Goal: Task Accomplishment & Management: Complete application form

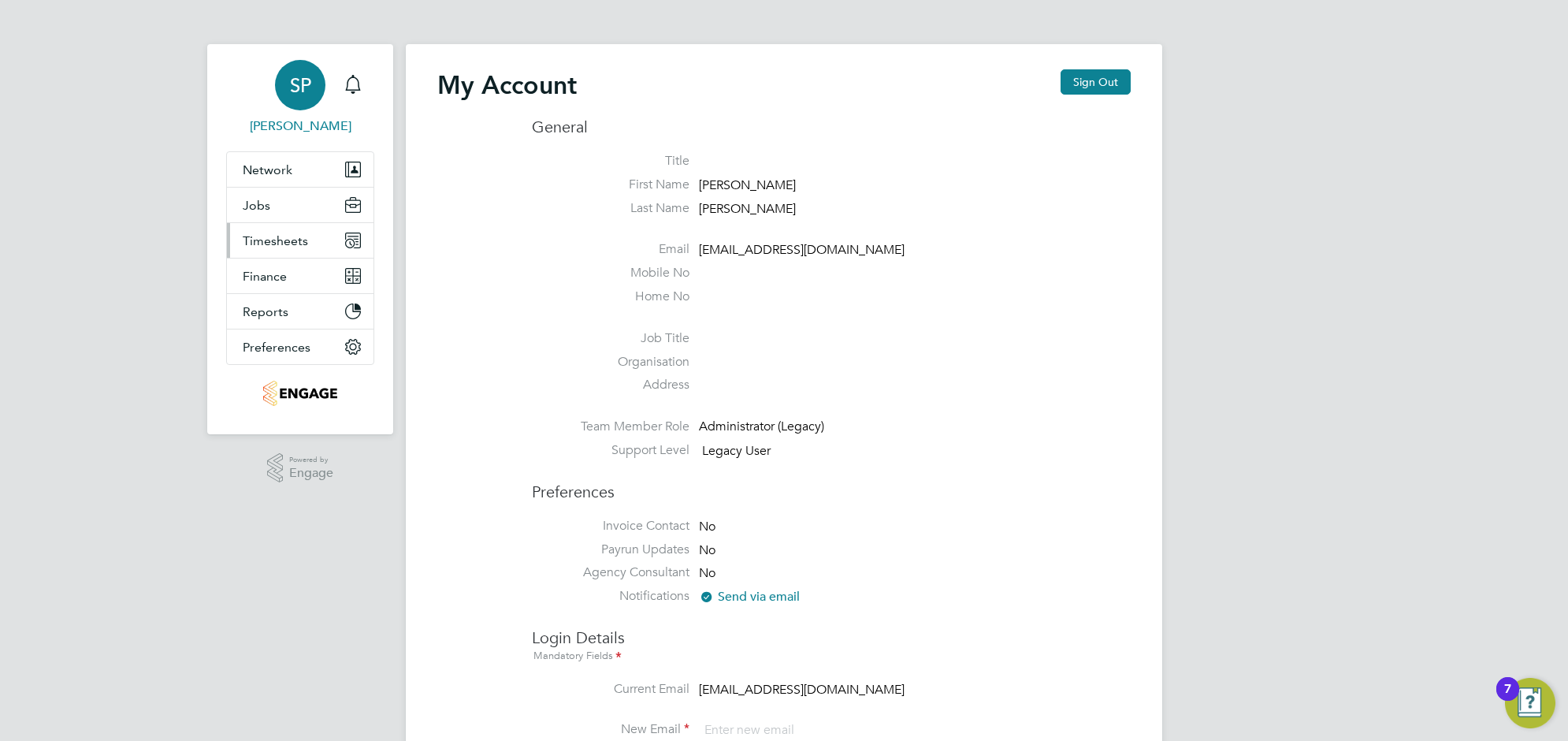
click at [293, 242] on span "Timesheets" at bounding box center [275, 240] width 66 height 15
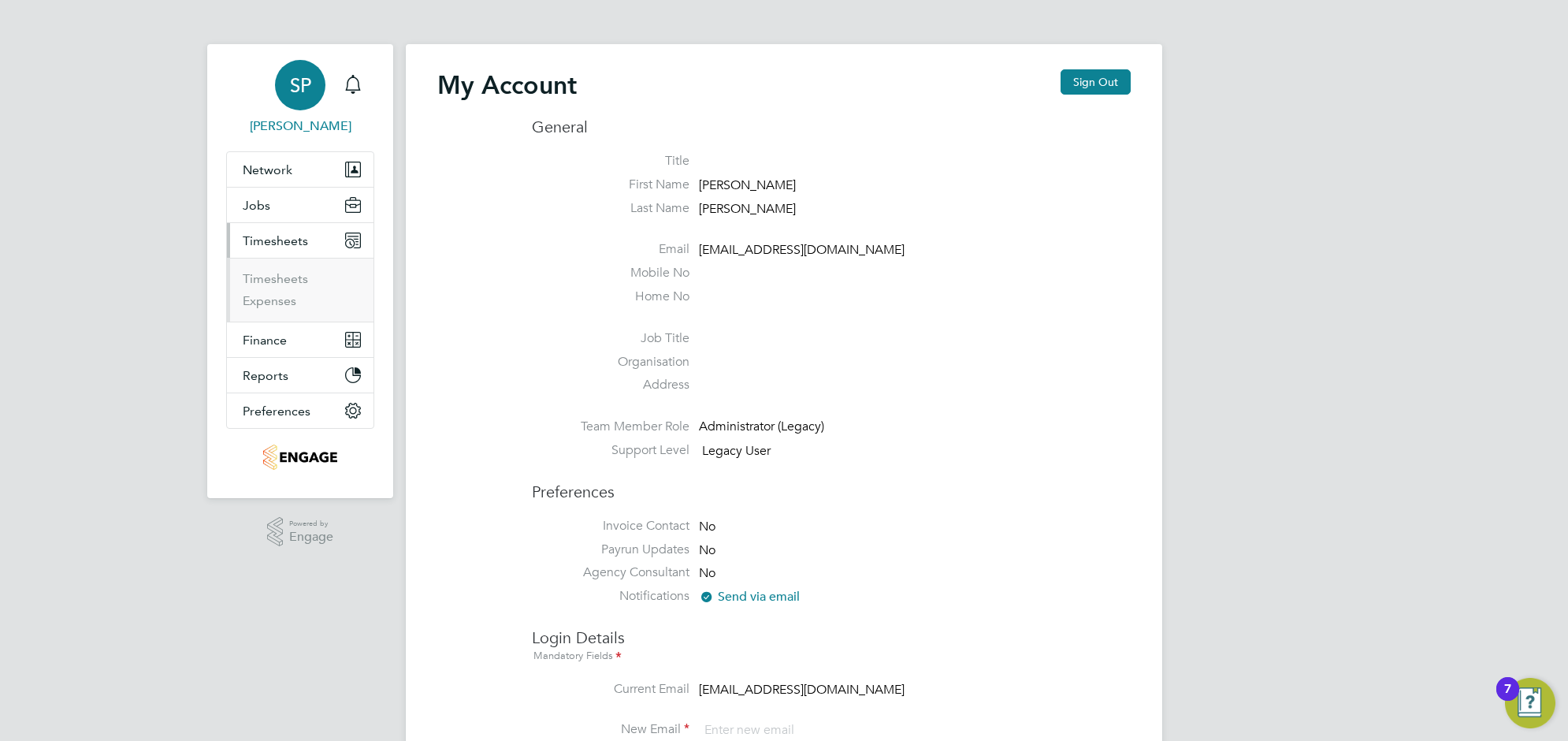
click at [289, 289] on li "Timesheets" at bounding box center [302, 282] width 118 height 22
click at [289, 281] on link "Timesheets" at bounding box center [275, 278] width 66 height 15
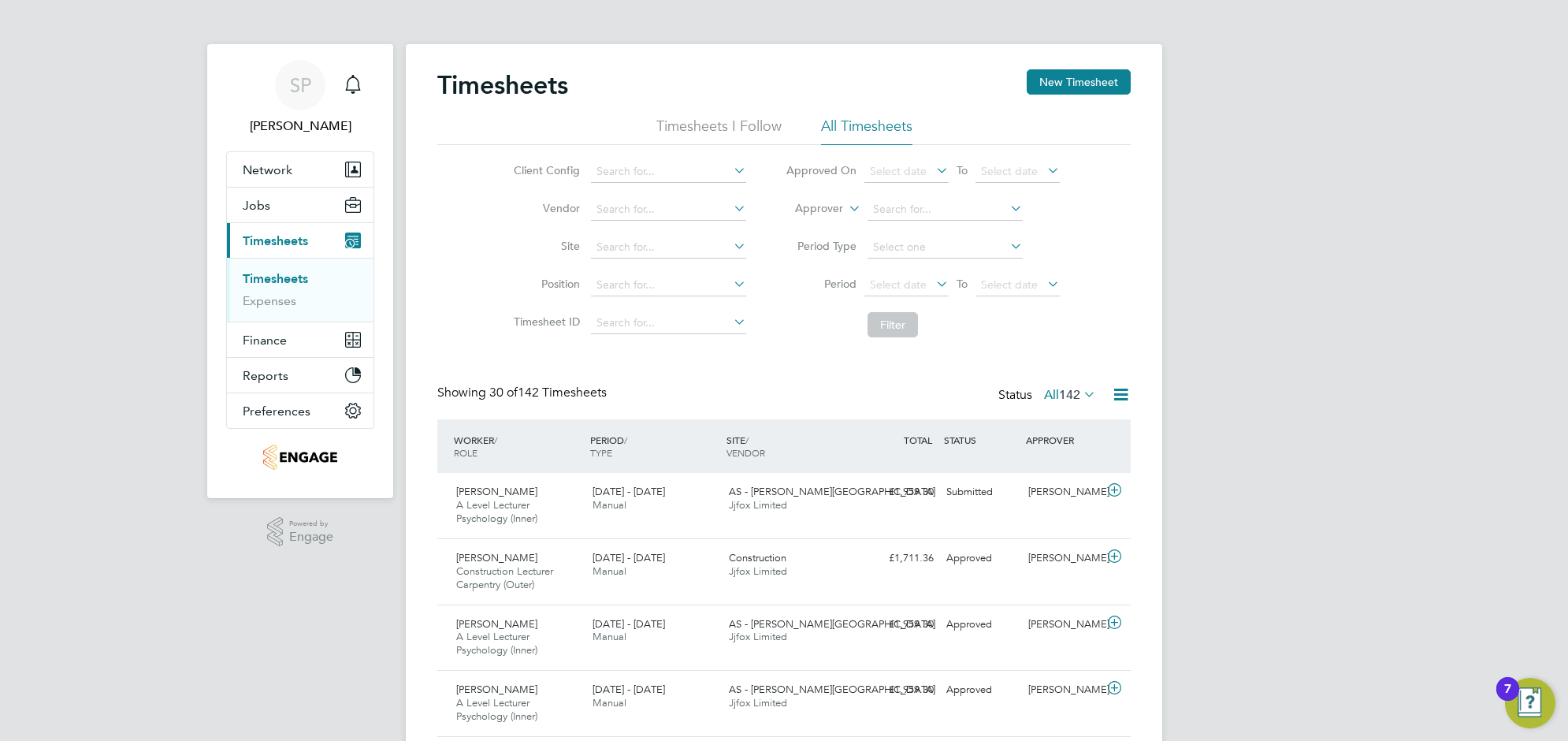
click at [264, 278] on link "Timesheets" at bounding box center [275, 278] width 66 height 15
click at [269, 199] on button "Jobs" at bounding box center [300, 205] width 147 height 35
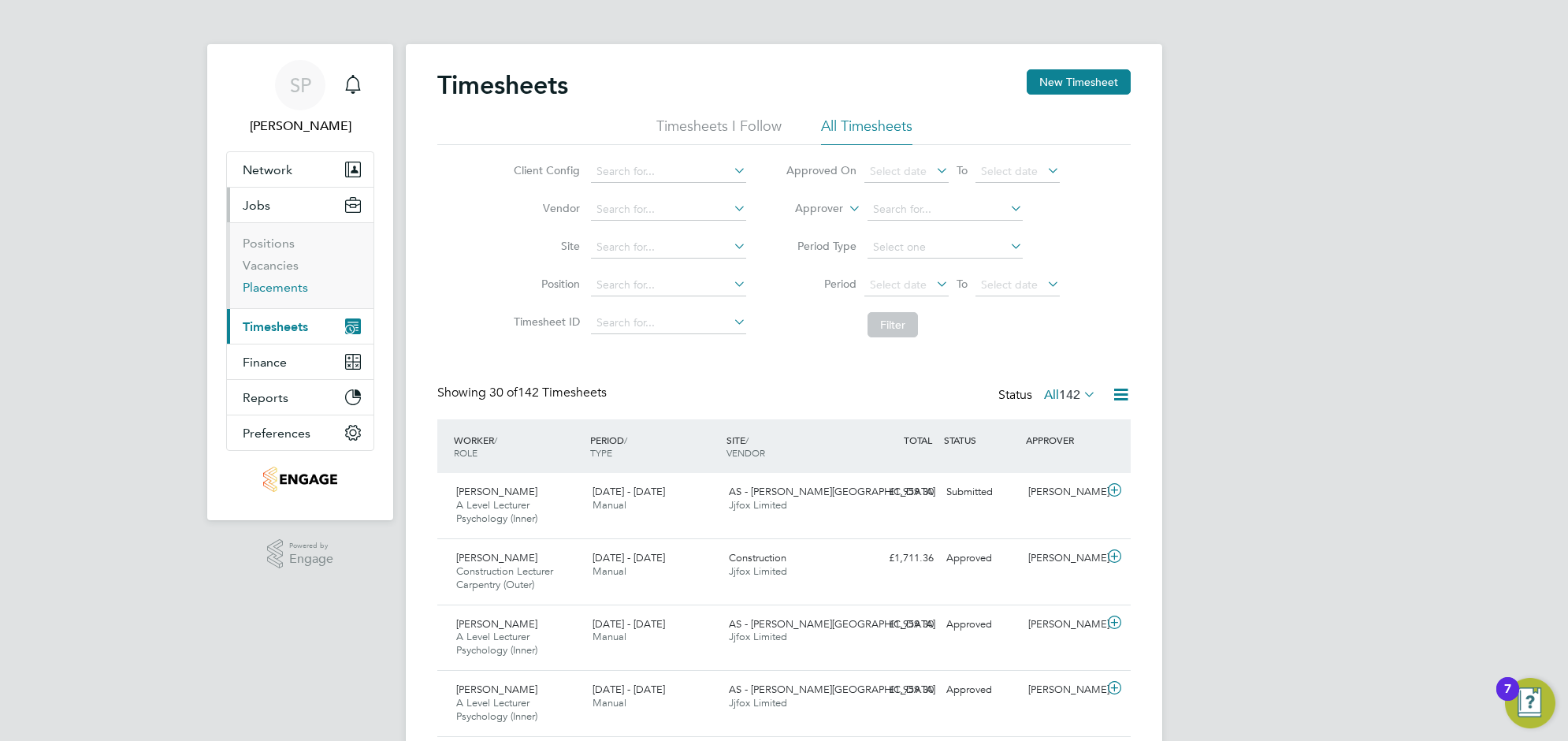
click at [269, 282] on link "Placements" at bounding box center [275, 287] width 66 height 15
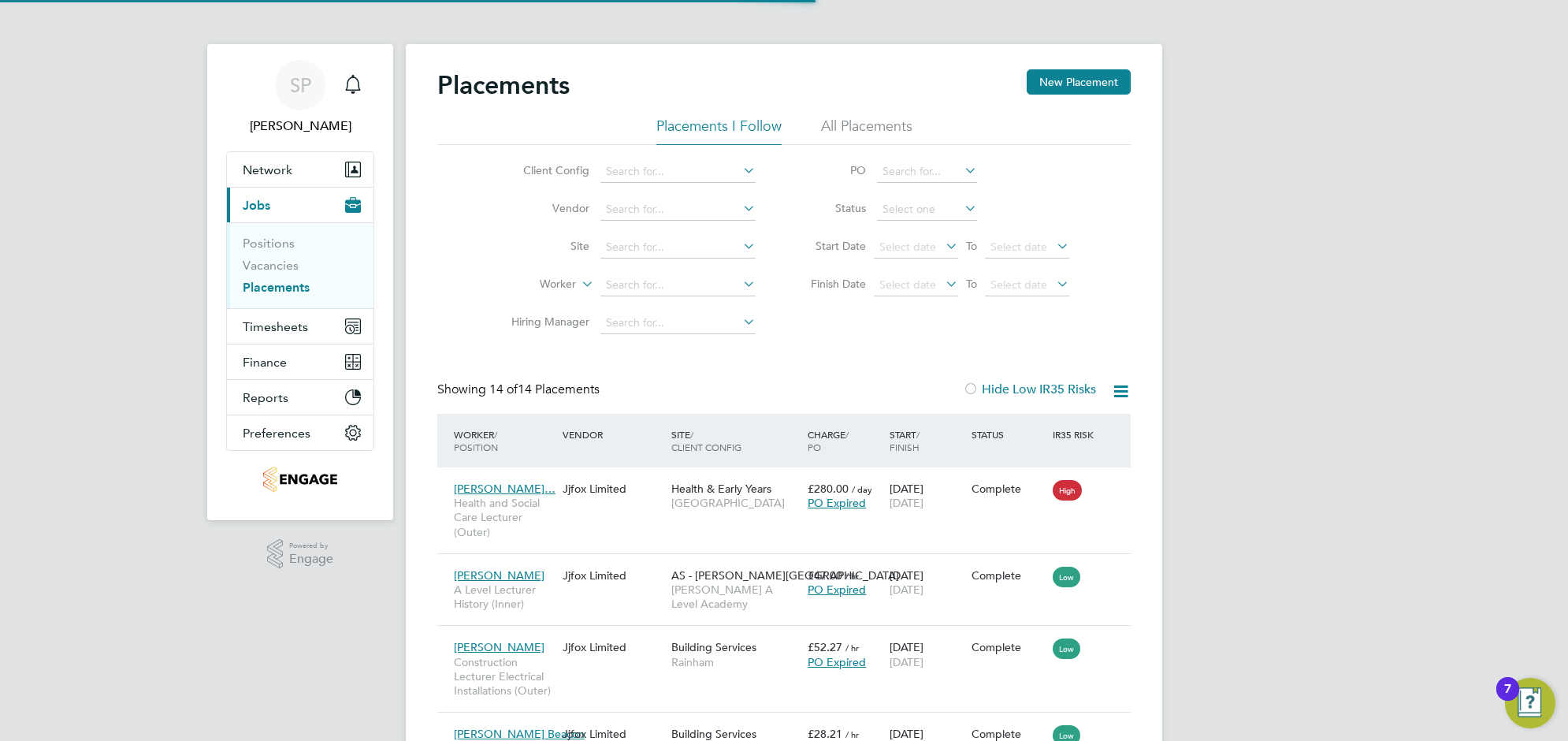
click at [852, 122] on li "All Placements" at bounding box center [867, 131] width 92 height 28
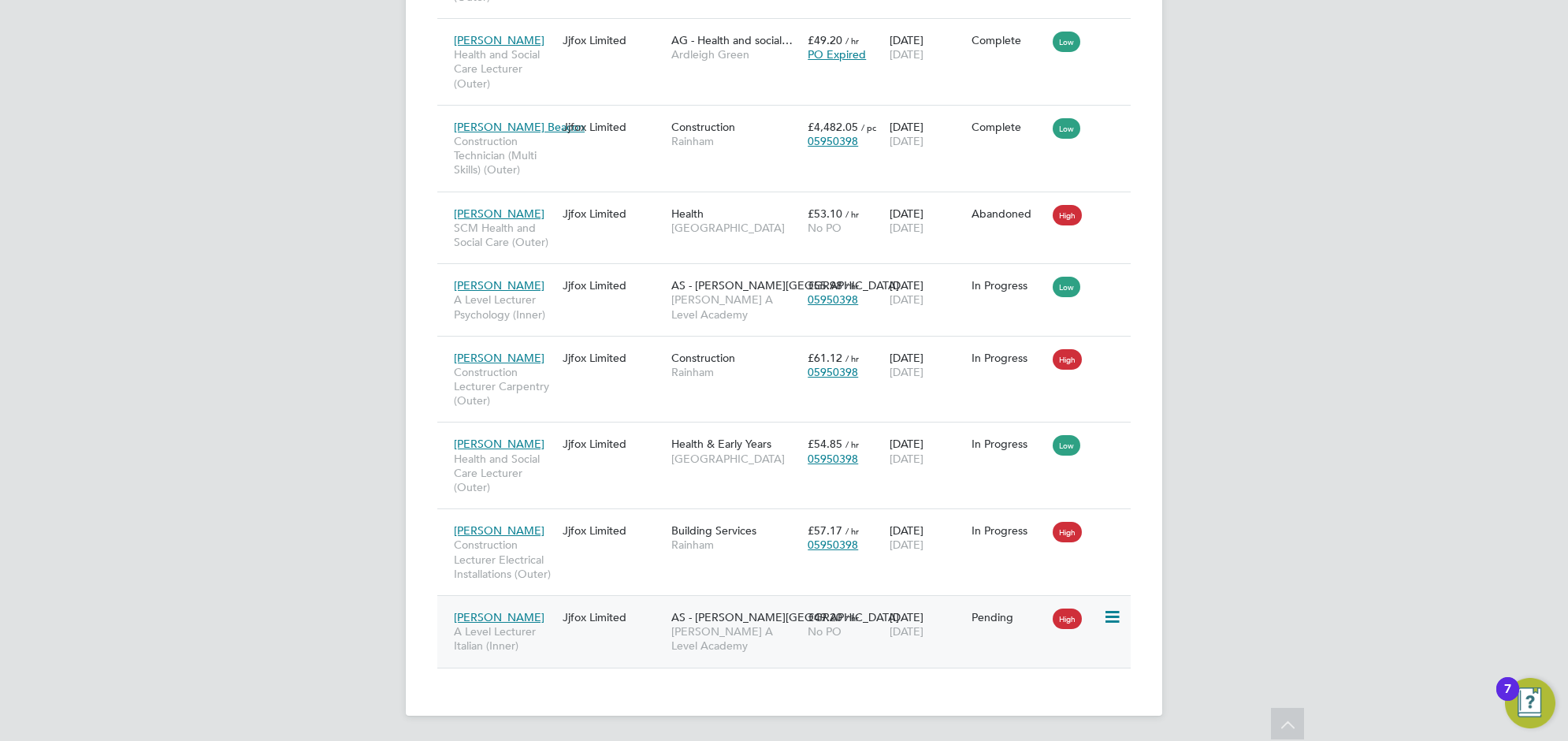
click at [1112, 616] on icon at bounding box center [1111, 618] width 16 height 19
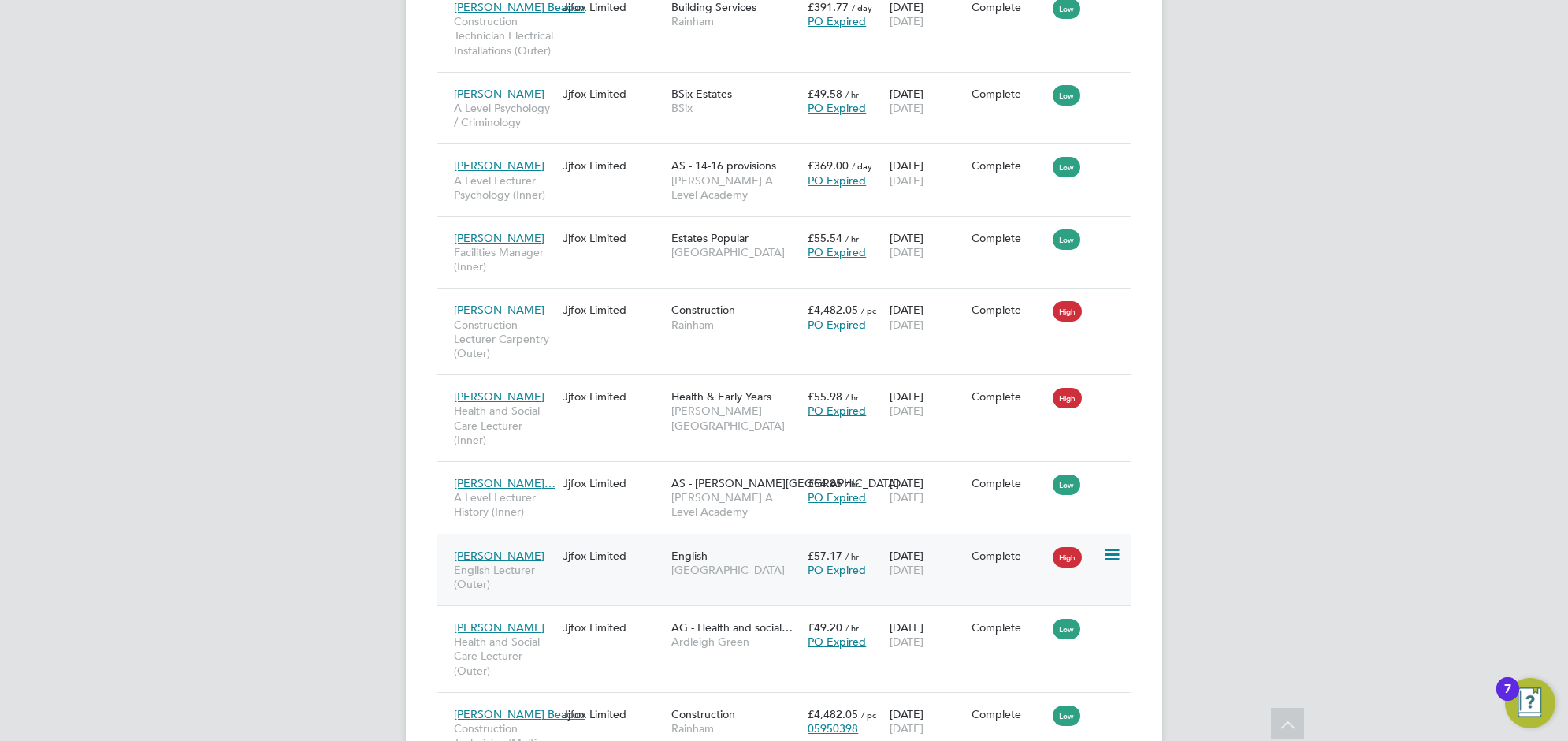
click at [1116, 555] on icon at bounding box center [1111, 555] width 16 height 19
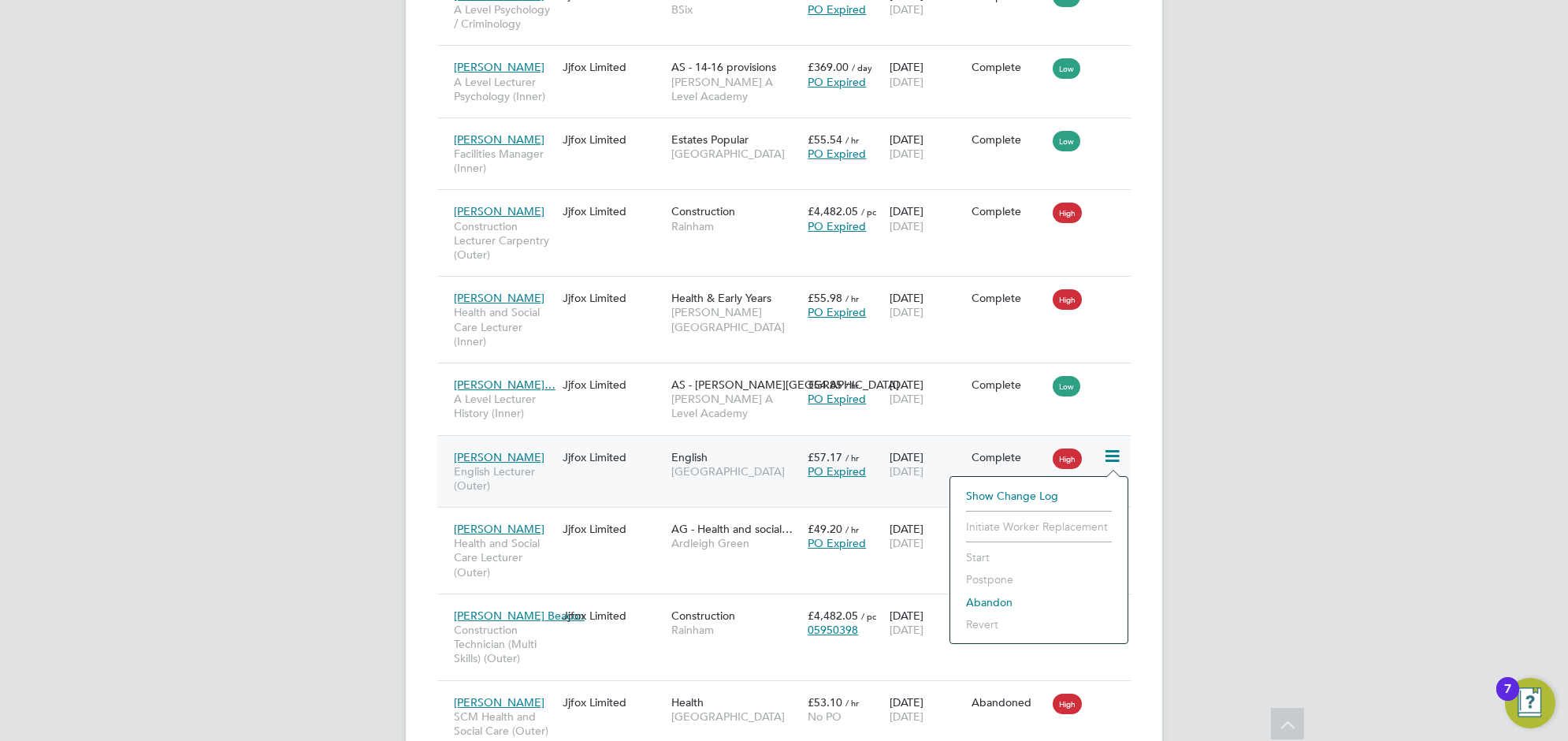
click at [1257, 460] on div "SP Sophie Perry Notifications Applications: Network Team Members Businesses Sit…" at bounding box center [784, 137] width 1568 height 2186
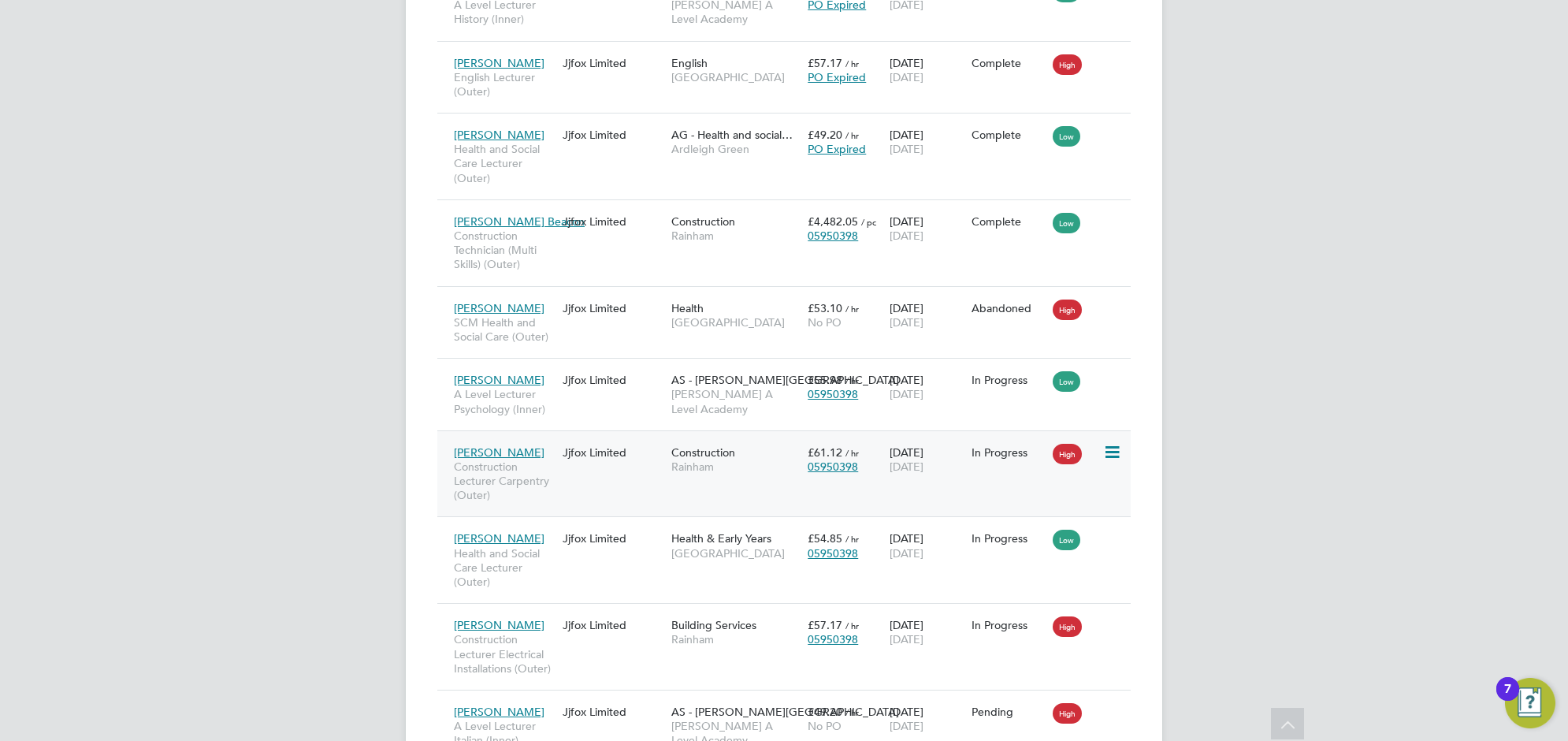
click at [596, 490] on div "Herman Felix Construction Lecturer Carpentry (Outer) Jjfox Limited Construction…" at bounding box center [784, 474] width 693 height 87
click at [521, 457] on div "Herman Felix Construction Lecturer Carpentry (Outer)" at bounding box center [505, 474] width 109 height 73
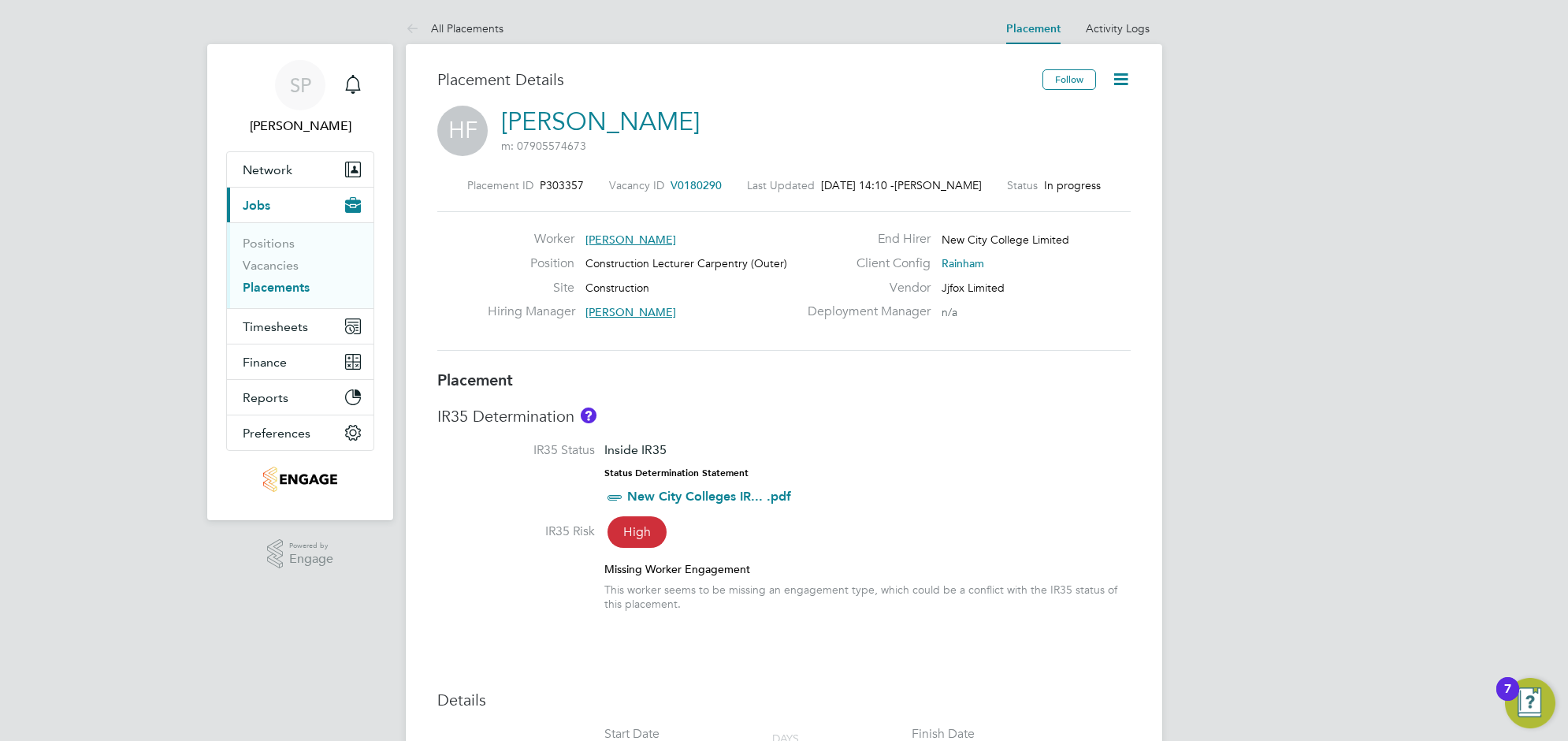
click at [276, 289] on link "Placements" at bounding box center [276, 287] width 67 height 15
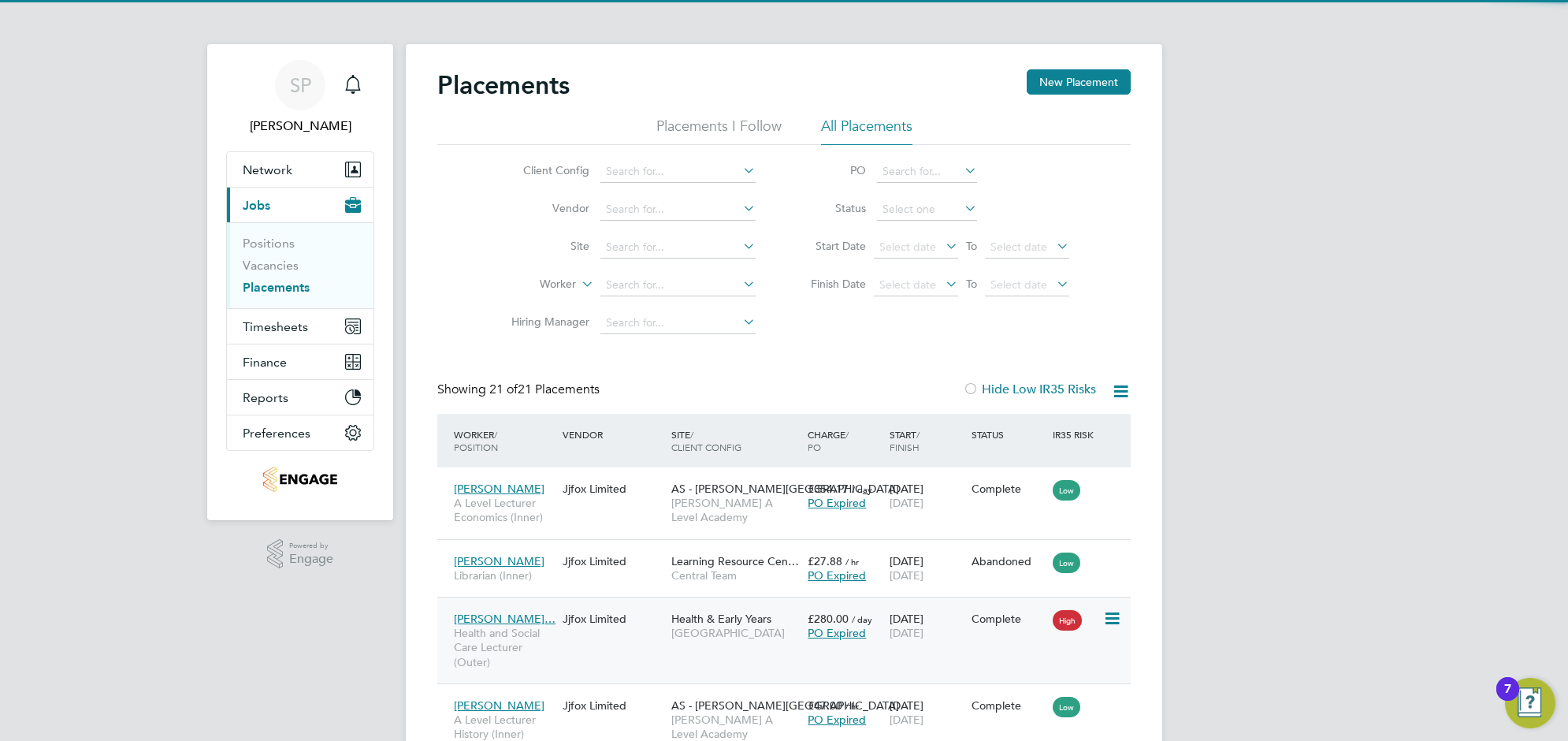
scroll to position [788, 0]
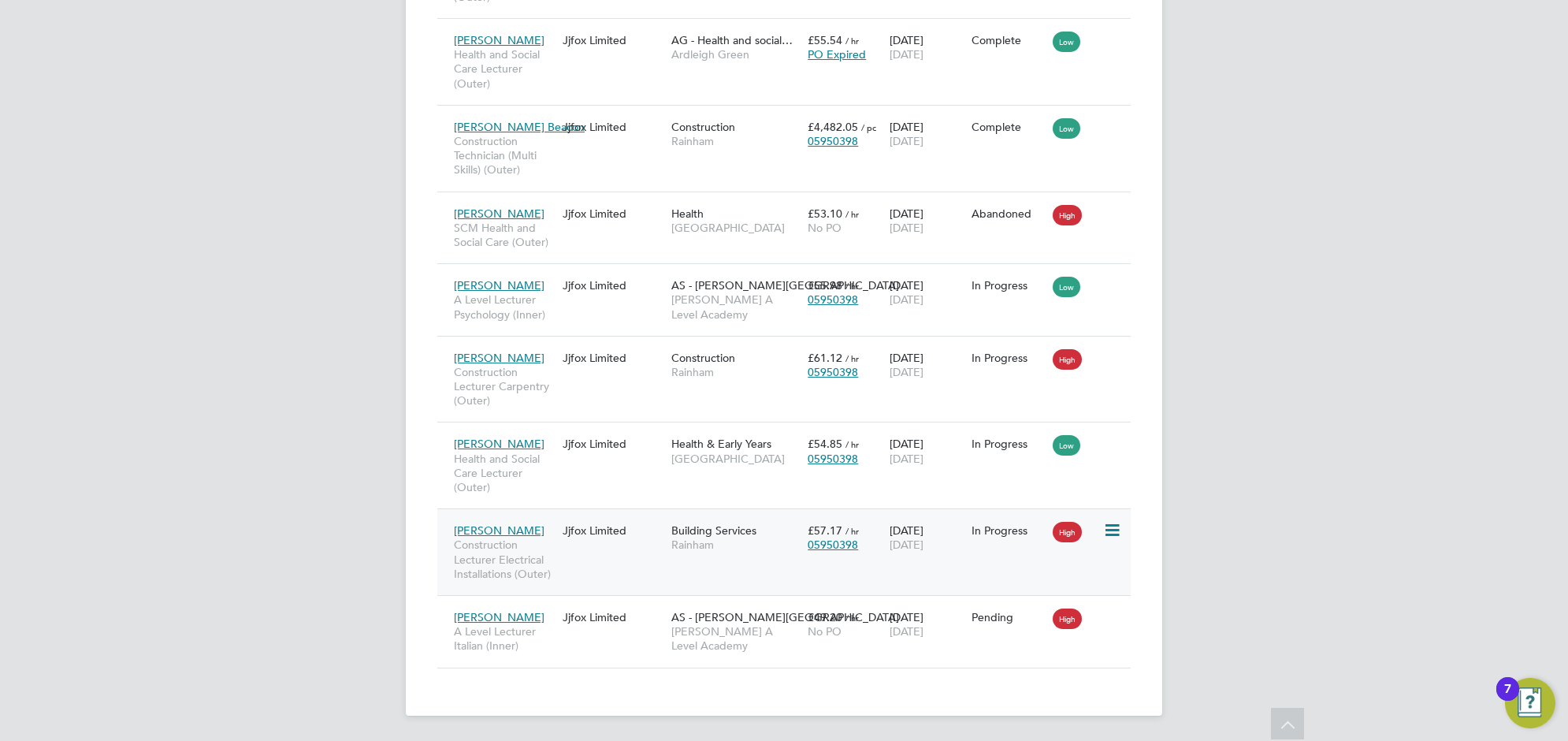
click at [1108, 530] on icon at bounding box center [1111, 531] width 16 height 19
click at [589, 540] on div "Jjfox Limited" at bounding box center [613, 531] width 109 height 30
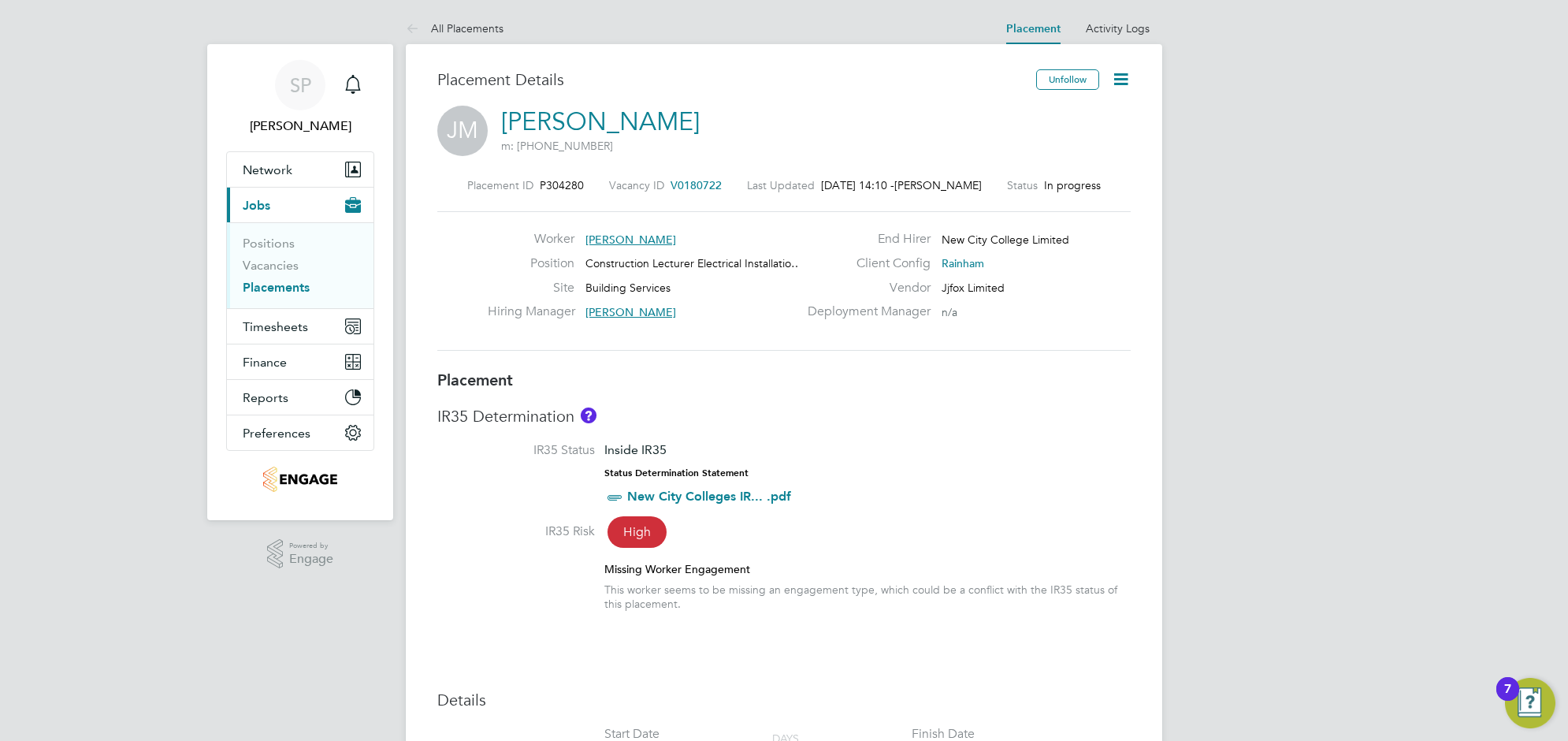
click at [1123, 85] on icon at bounding box center [1120, 79] width 20 height 20
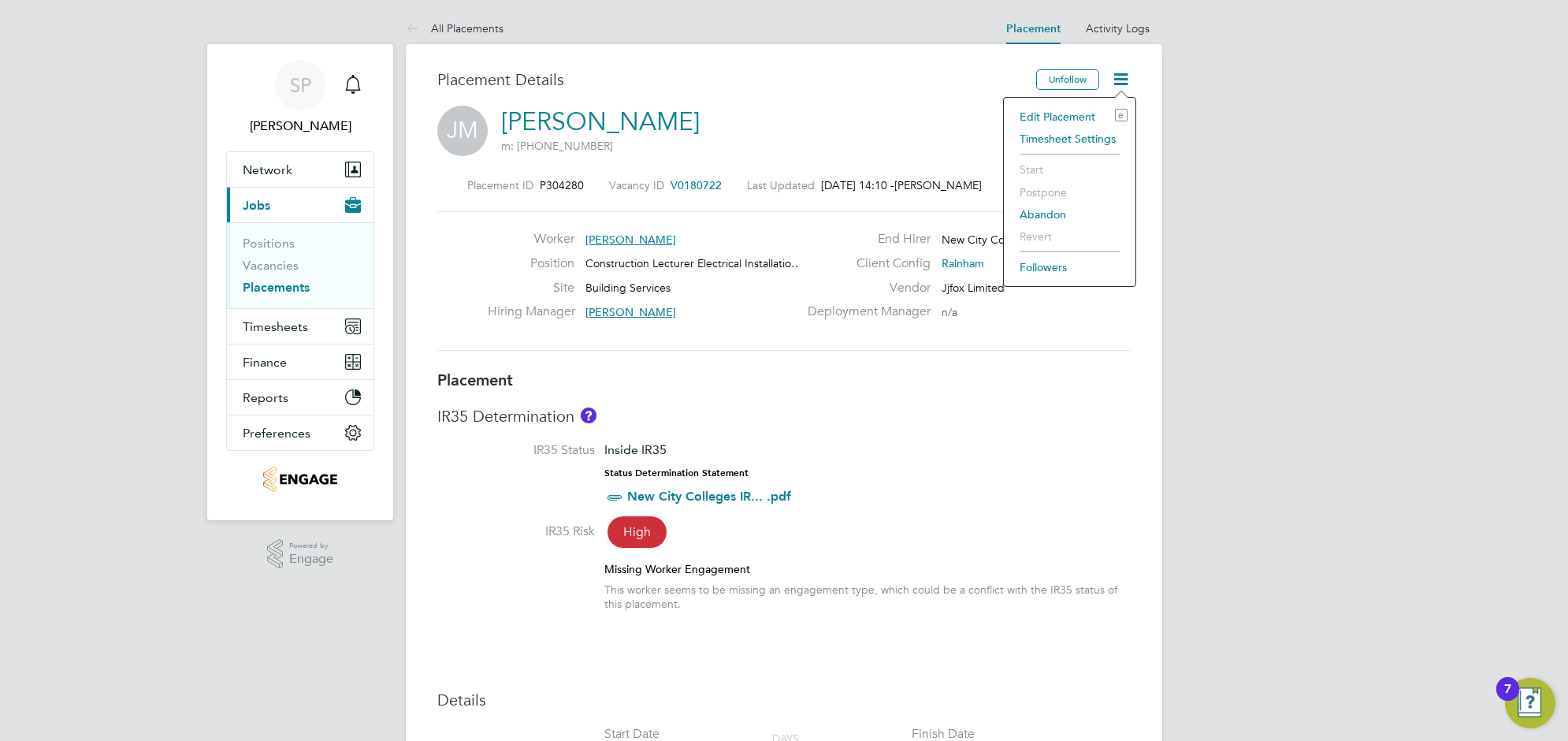
click at [588, 121] on link "[PERSON_NAME]" at bounding box center [601, 122] width 199 height 31
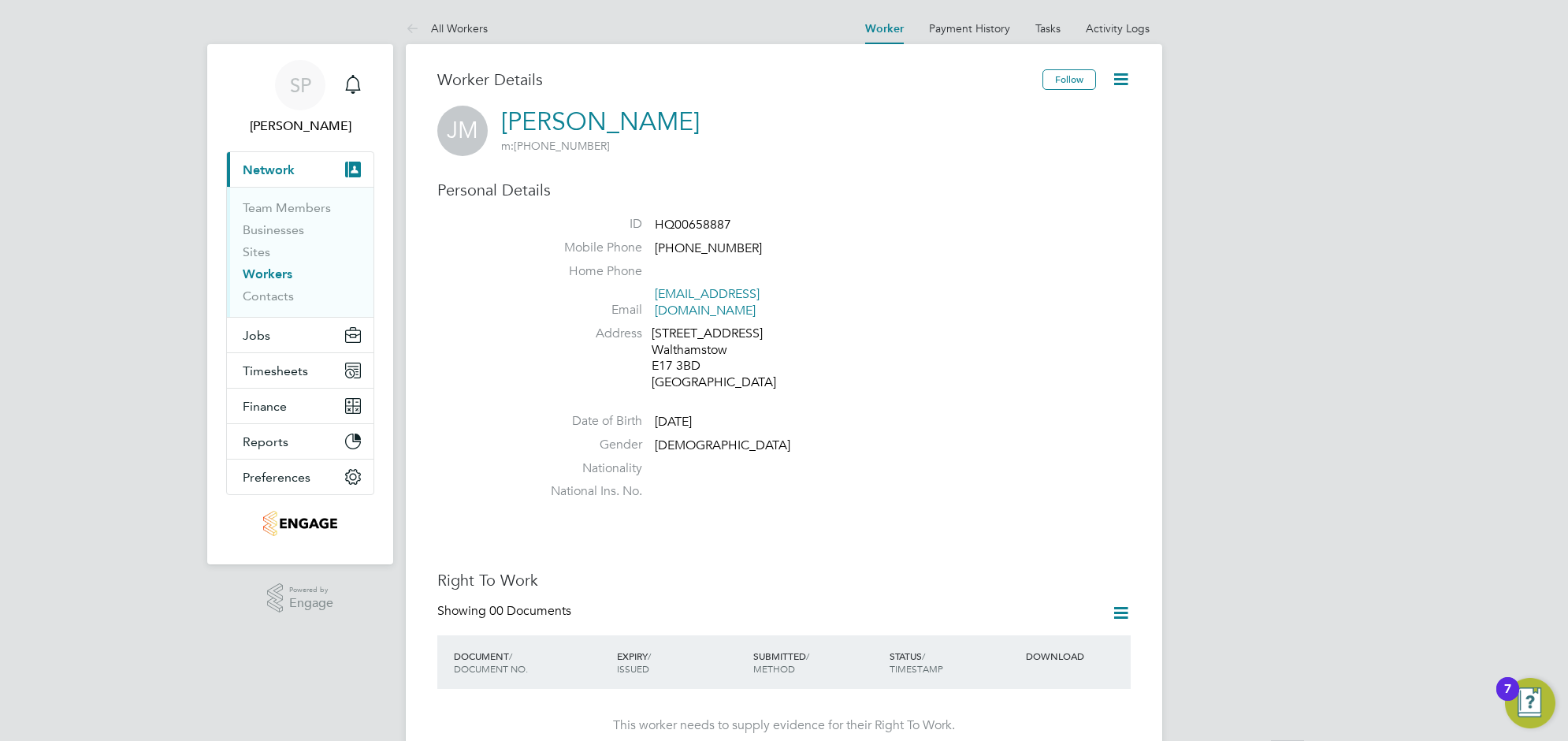
scroll to position [197, 0]
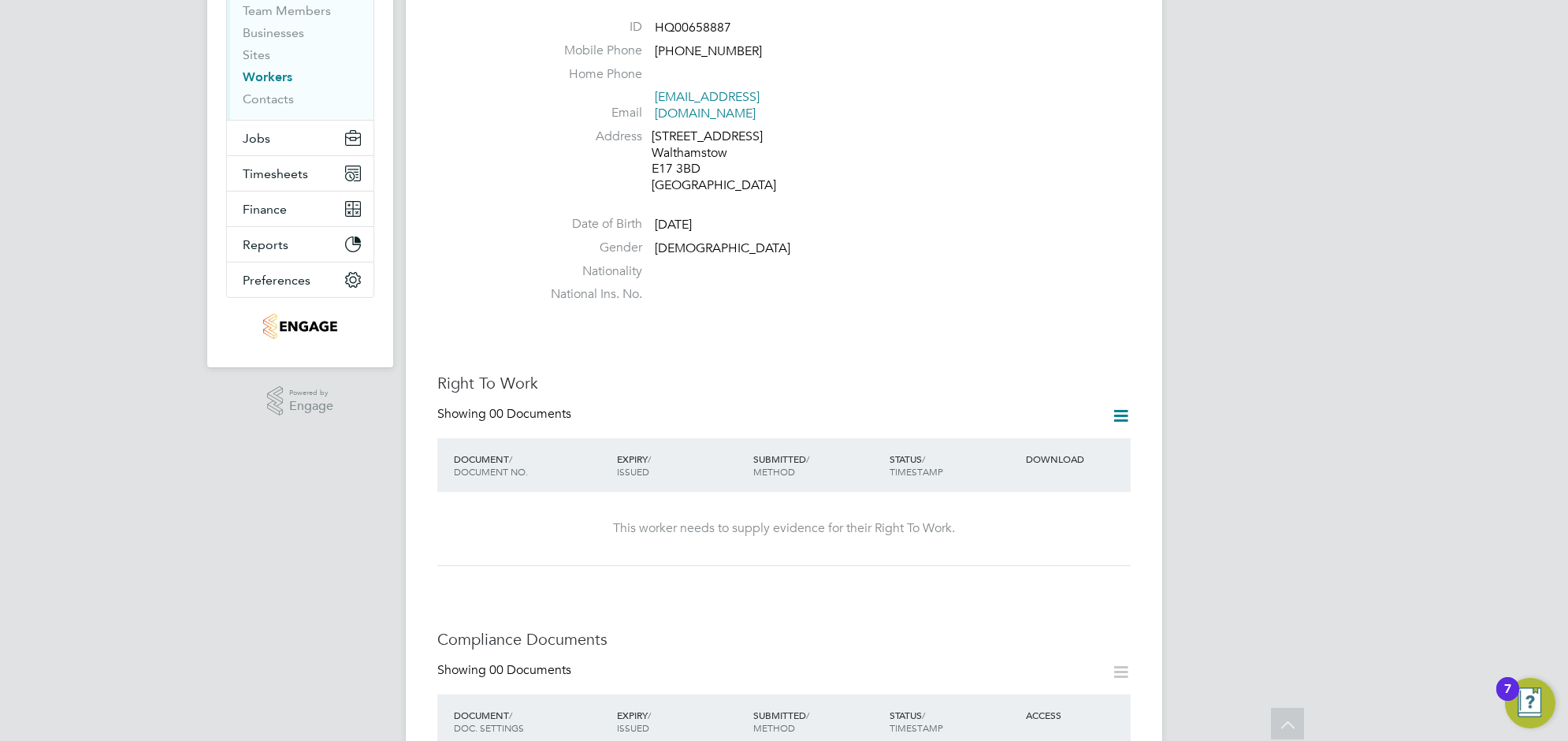
click at [1123, 406] on icon at bounding box center [1120, 416] width 20 height 20
click at [1037, 439] on li "Add Right To Work Document" at bounding box center [1033, 438] width 190 height 22
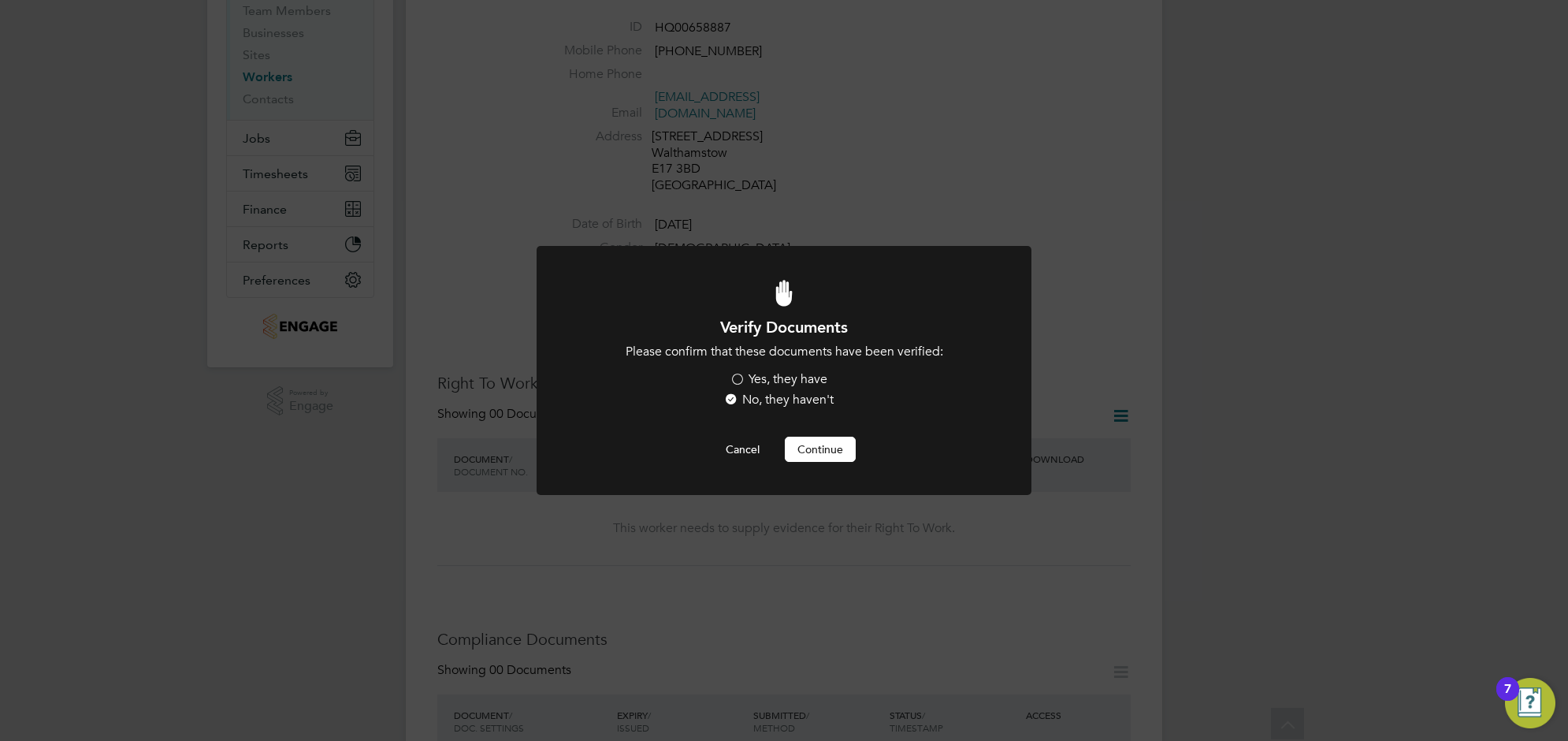
scroll to position [0, 0]
click at [749, 380] on label "Yes, they have" at bounding box center [778, 379] width 98 height 17
click at [0, 0] on input "Yes, they have" at bounding box center [0, 0] width 0 height 0
click at [827, 455] on button "Continue" at bounding box center [820, 449] width 71 height 25
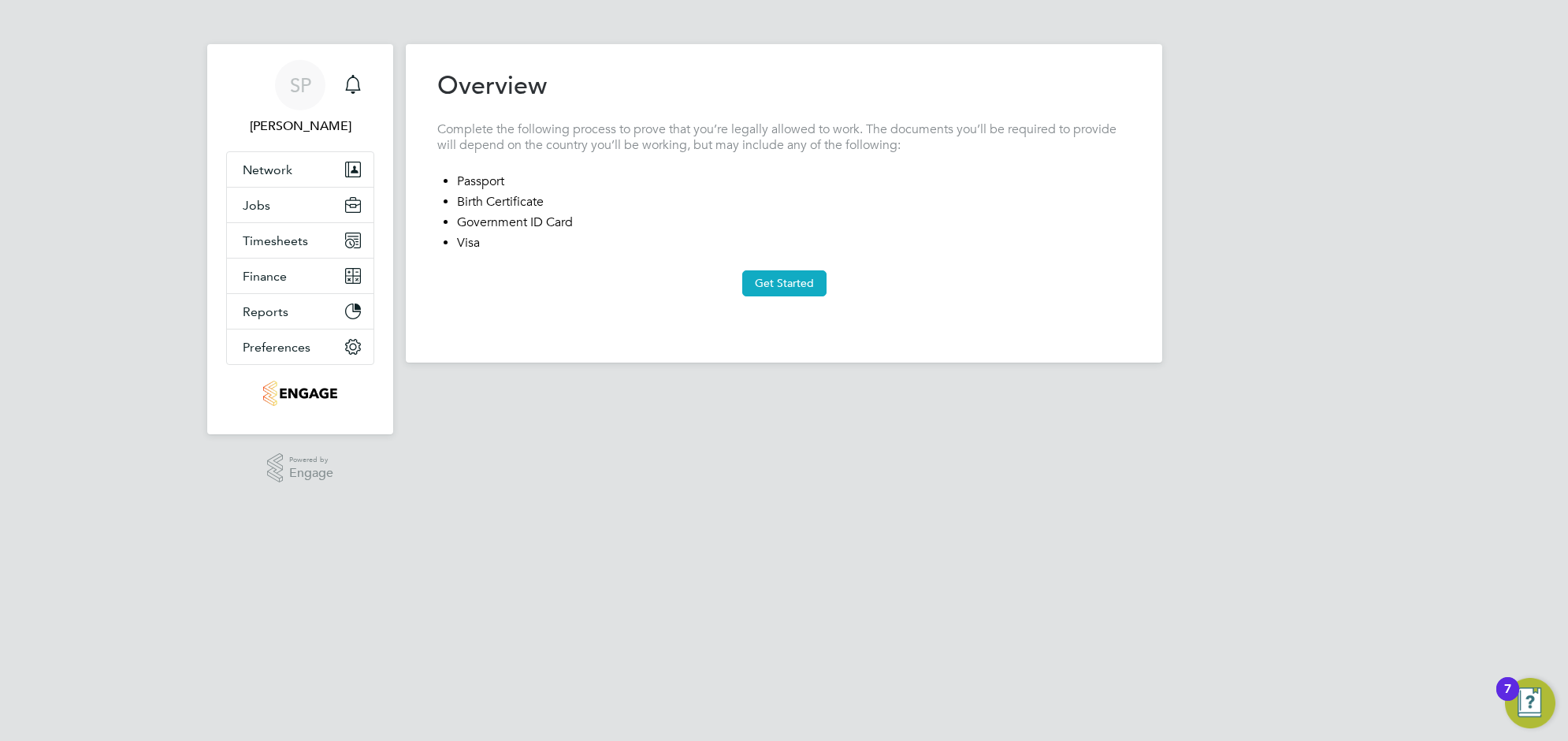
click at [766, 288] on button "Get Started" at bounding box center [784, 283] width 84 height 25
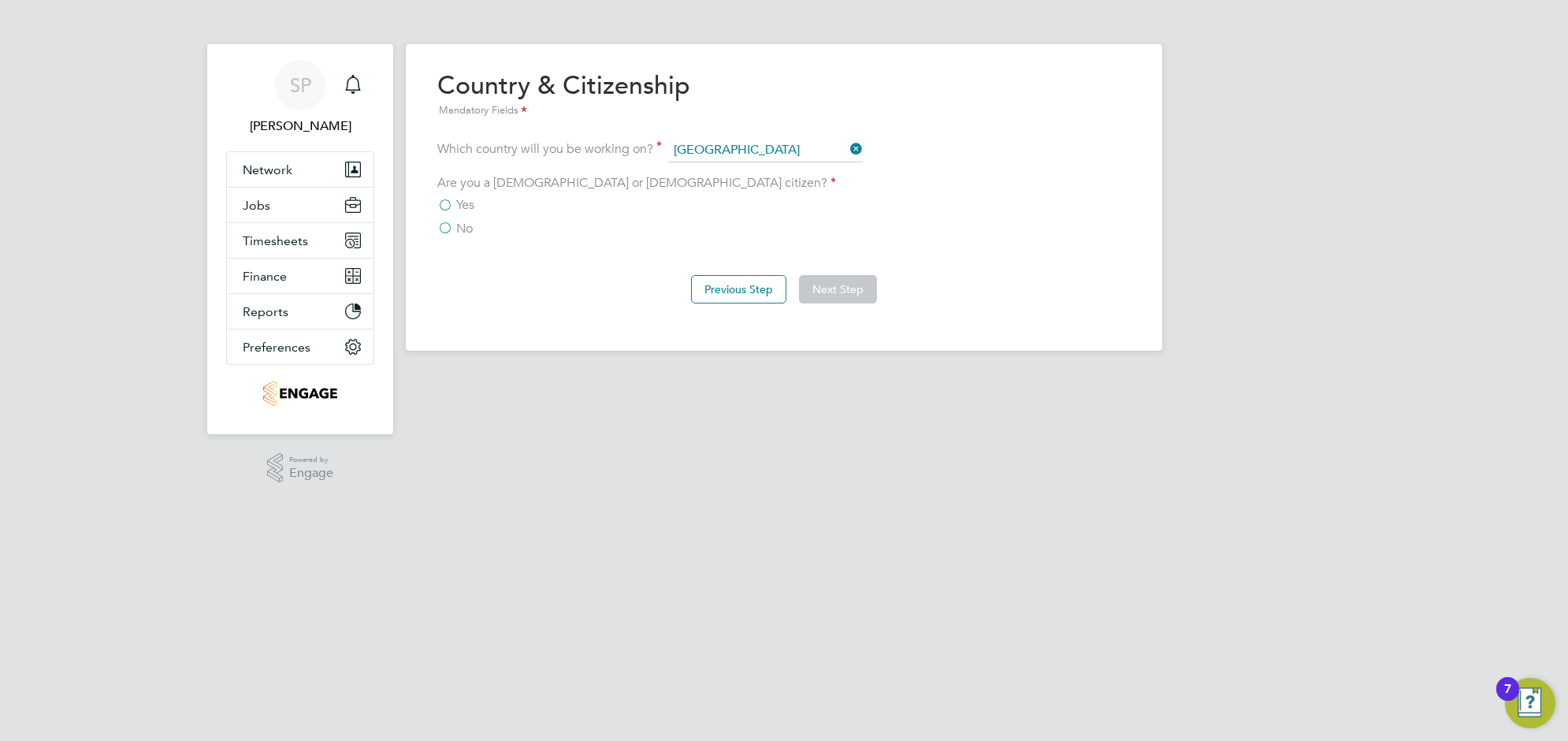
click at [448, 204] on label "Yes" at bounding box center [456, 205] width 37 height 16
click at [0, 0] on input "Yes" at bounding box center [0, 0] width 0 height 0
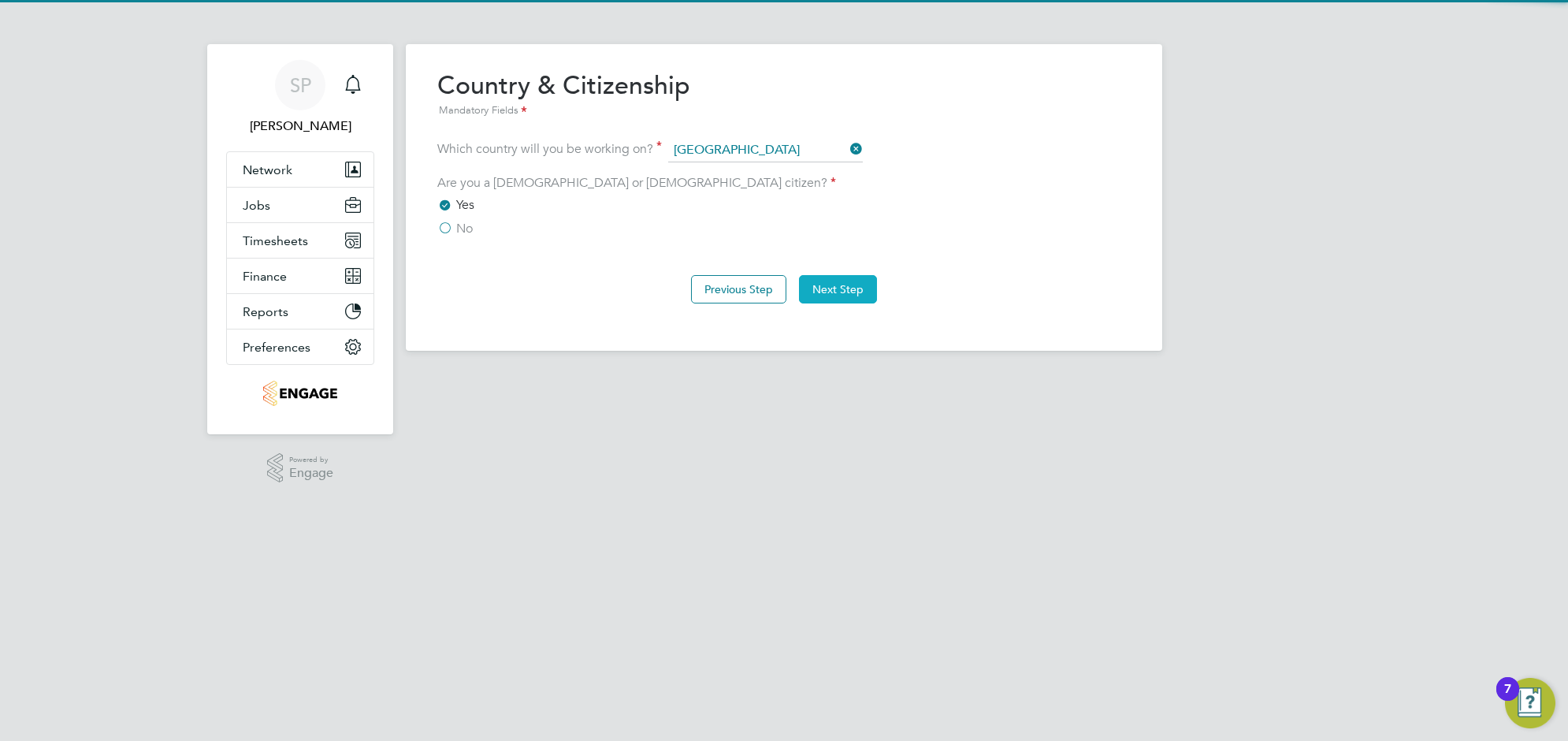
click at [822, 288] on button "Next Step" at bounding box center [838, 289] width 78 height 28
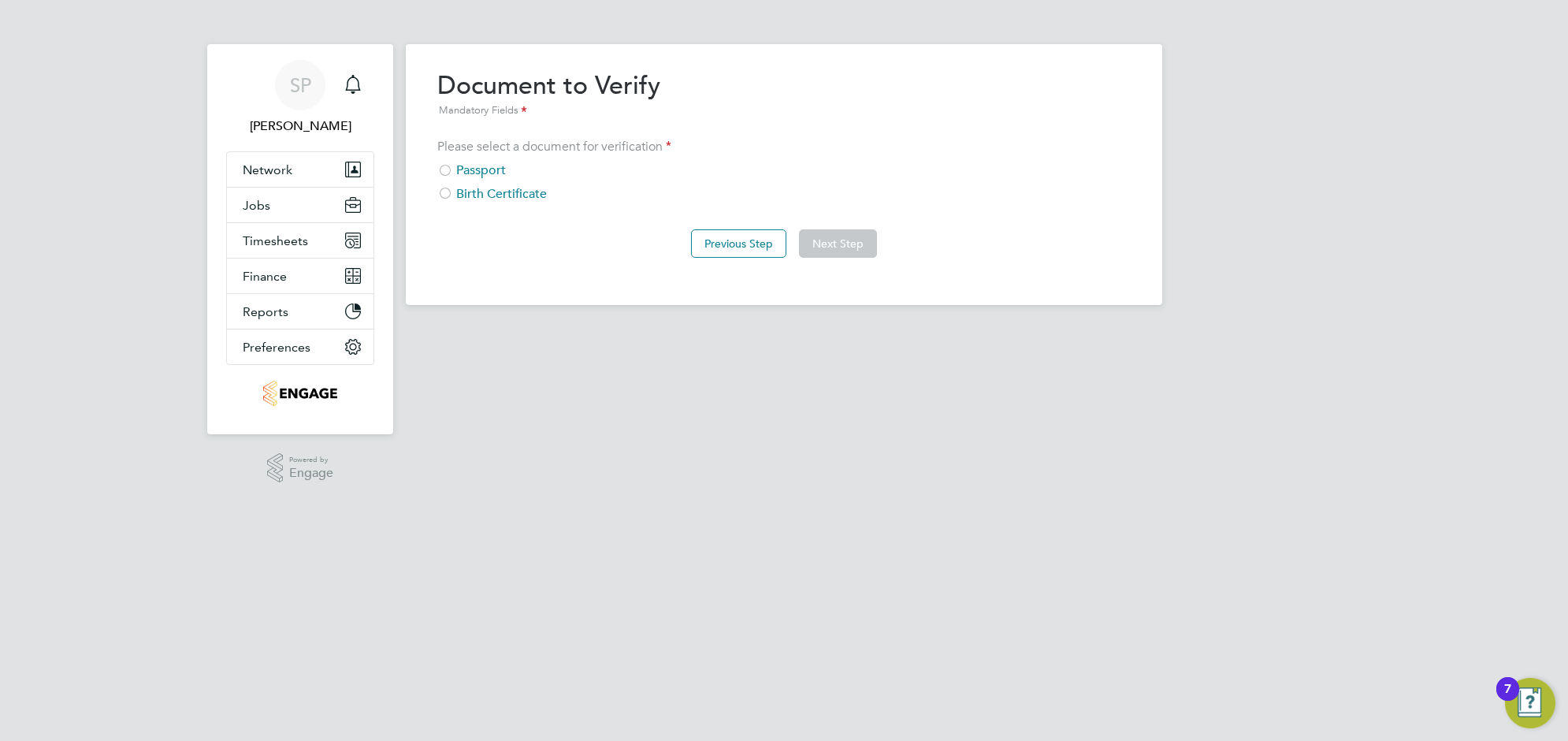
click at [465, 167] on div "Passport" at bounding box center [784, 171] width 693 height 17
click at [834, 245] on button "Next Step" at bounding box center [838, 243] width 78 height 28
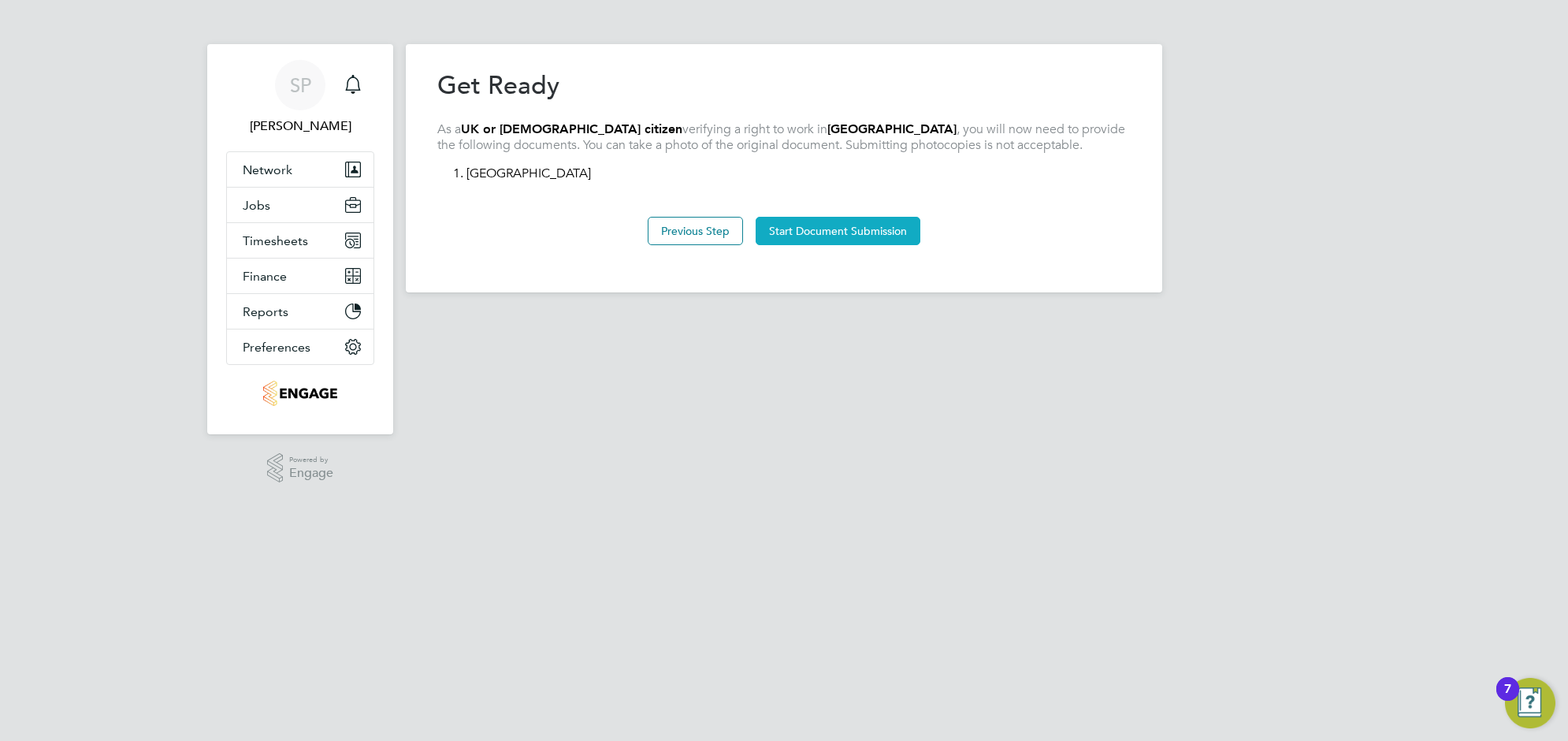
click at [826, 226] on button "Start Document Submission" at bounding box center [838, 231] width 165 height 28
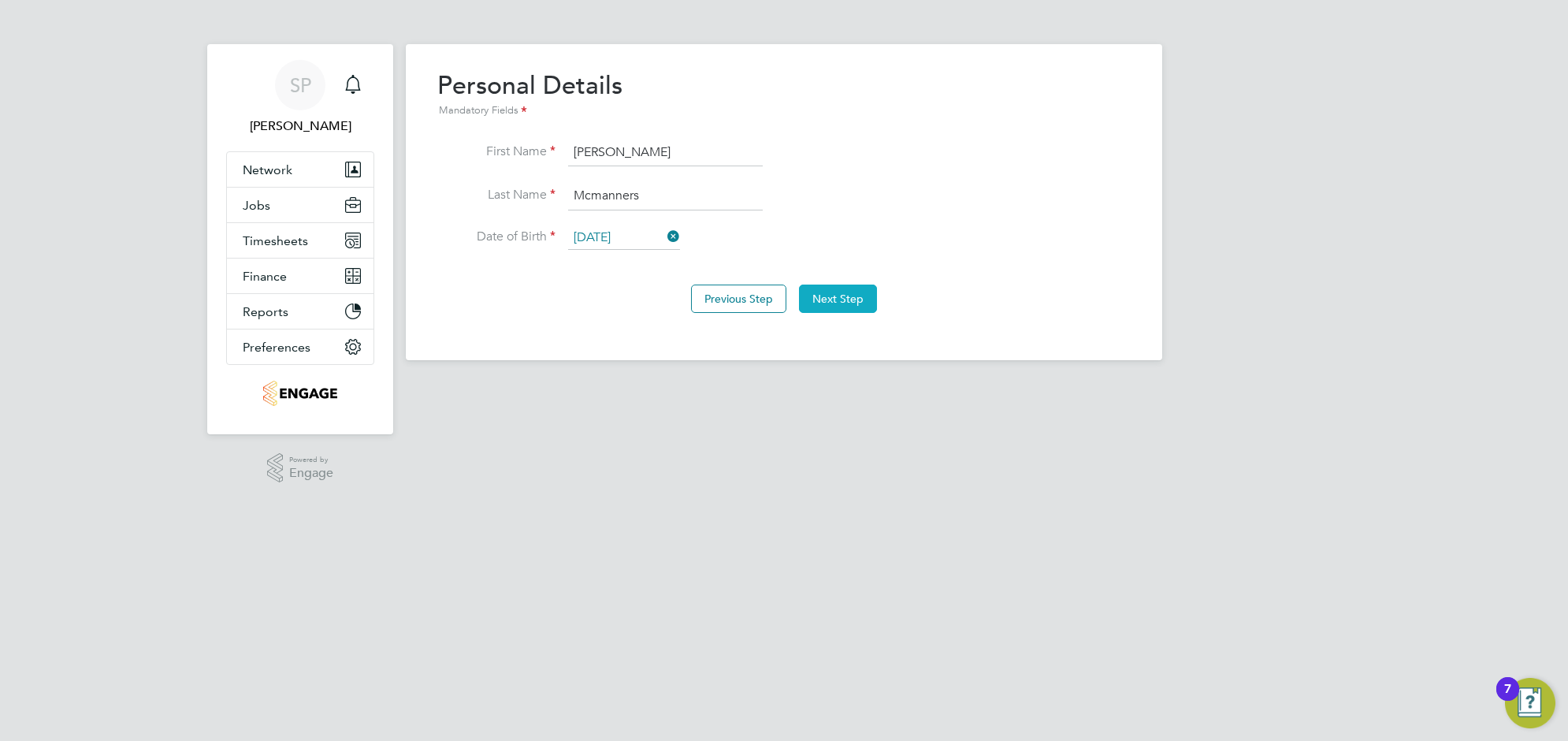
click at [830, 302] on button "Next Step" at bounding box center [838, 299] width 78 height 28
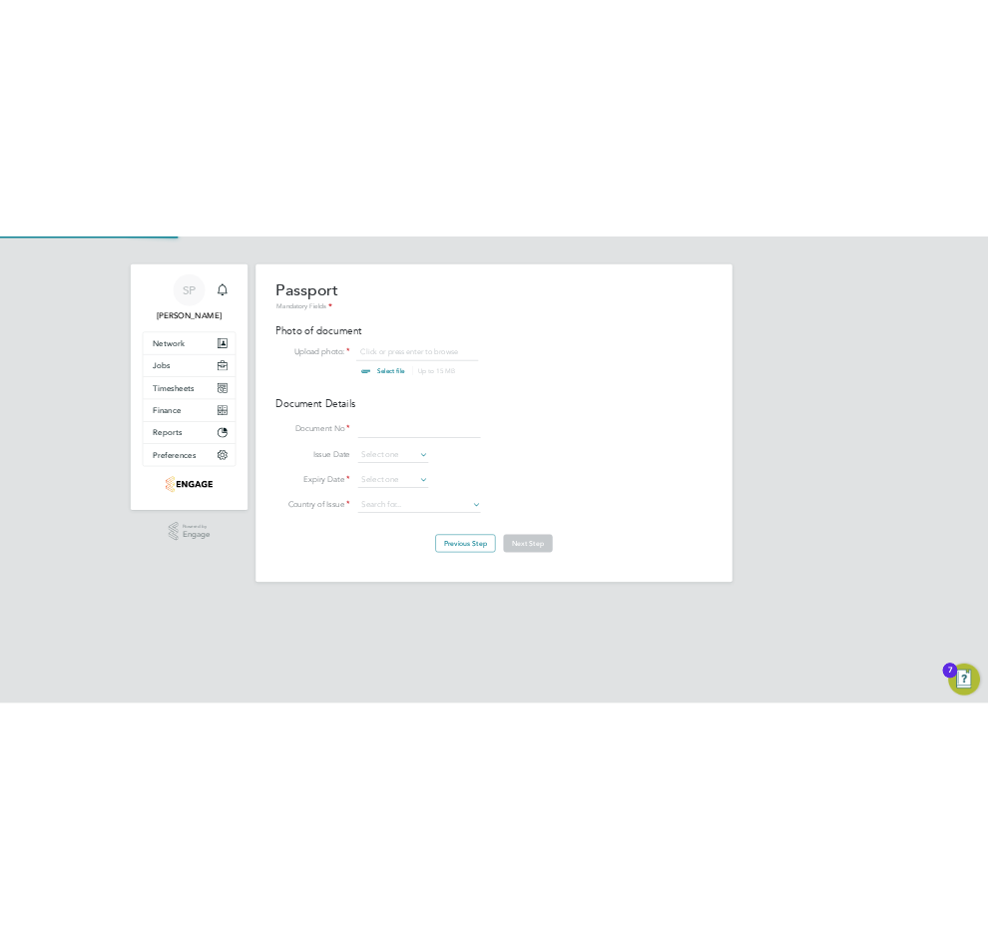
scroll to position [27, 248]
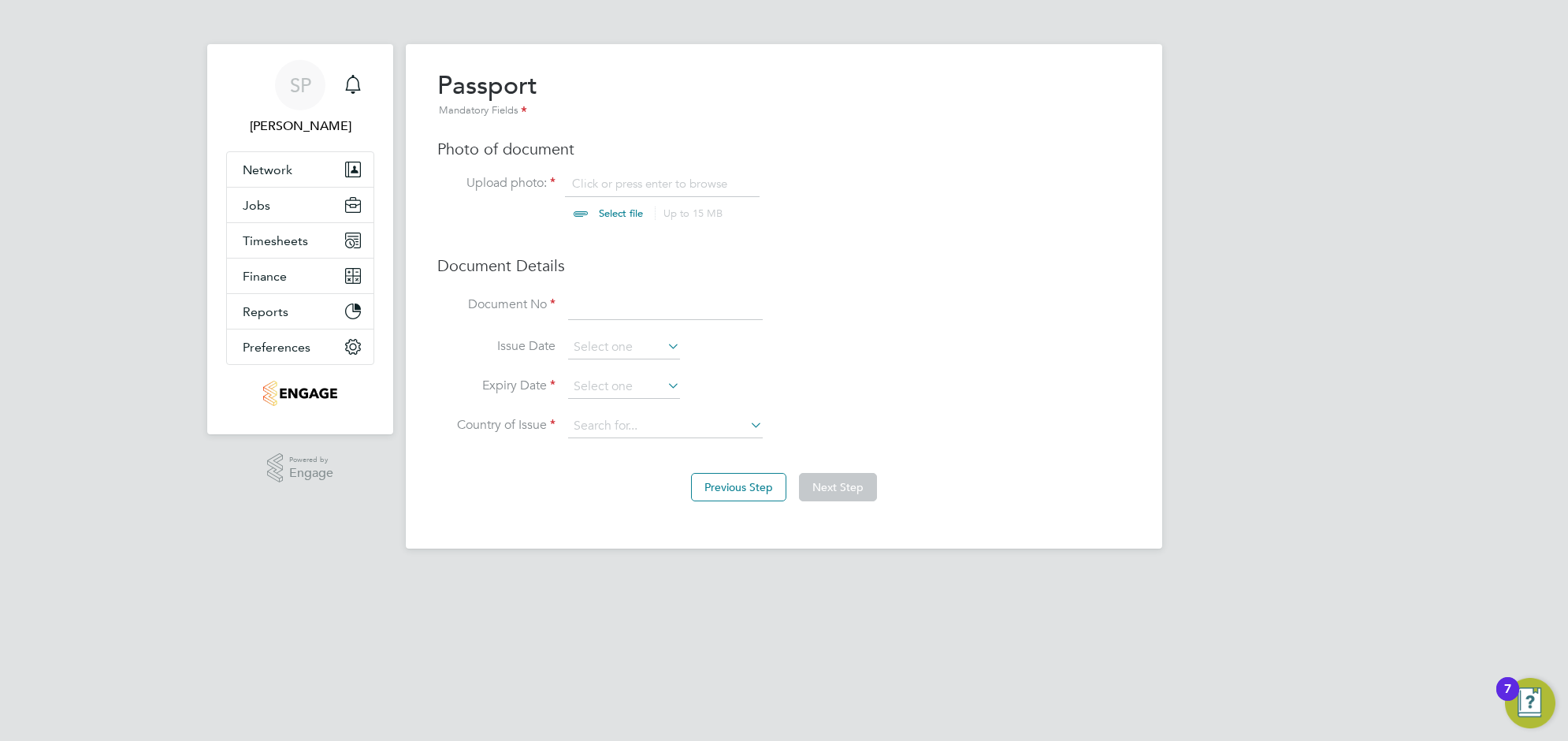
click at [607, 175] on li "Upload photo: Click or press enter to browse Select file Up to 15 MB Drop your …" at bounding box center [784, 199] width 693 height 48
click at [585, 218] on input "file" at bounding box center [636, 200] width 247 height 47
type input "C:\fakepath\RTW.Joseph McManners.JJ.pdf"
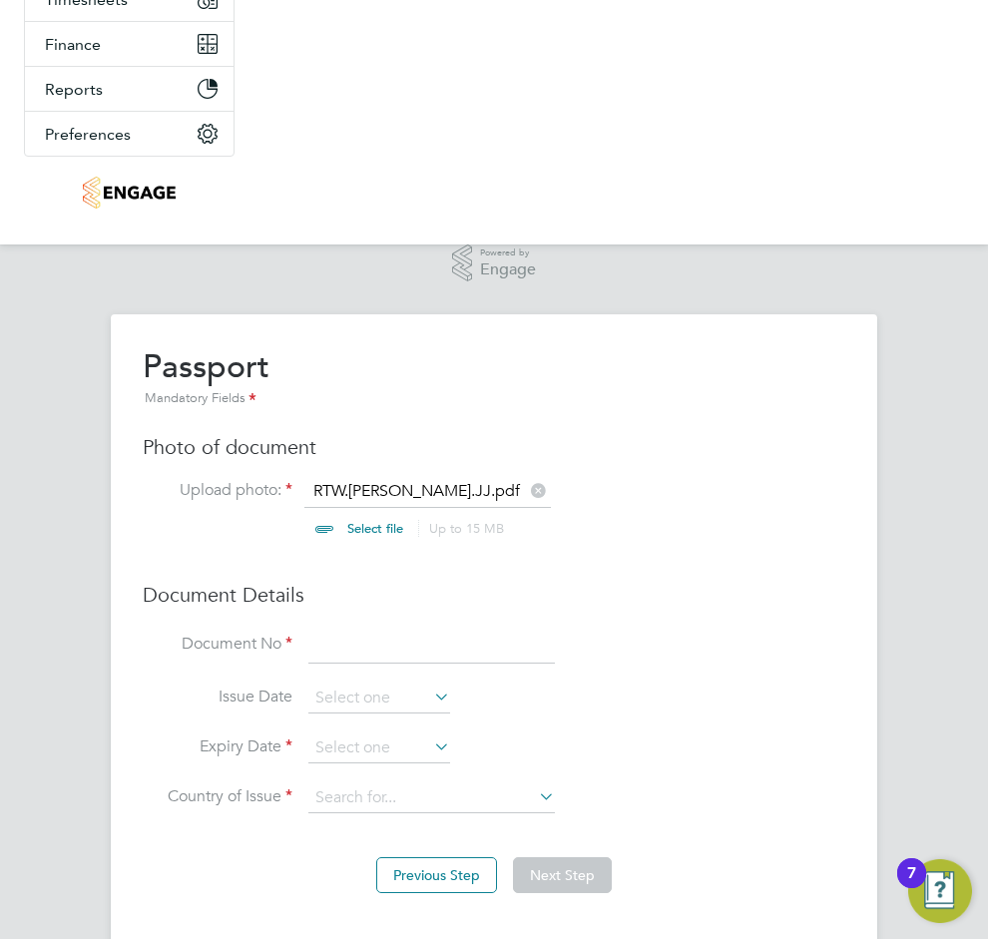
scroll to position [297, 0]
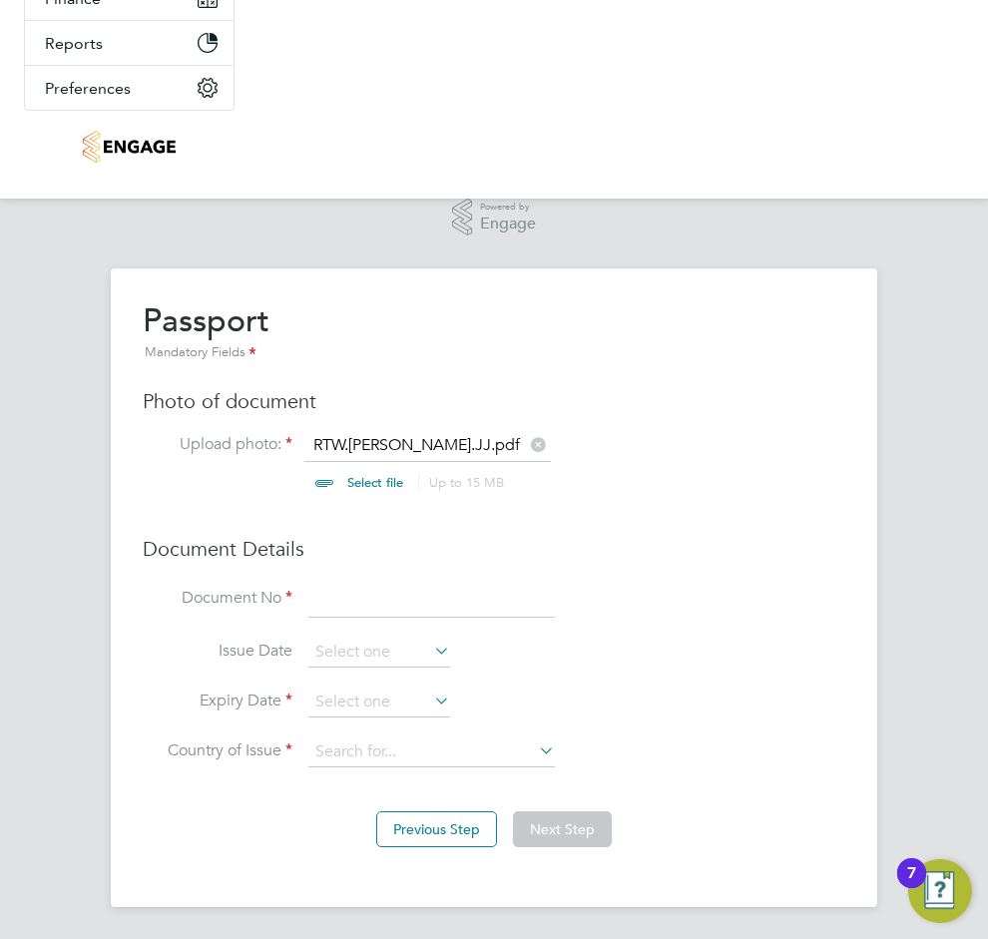
click at [339, 592] on input at bounding box center [431, 600] width 247 height 36
click at [315, 596] on input at bounding box center [431, 600] width 247 height 36
type input "126446589"
click at [334, 647] on input at bounding box center [379, 653] width 142 height 30
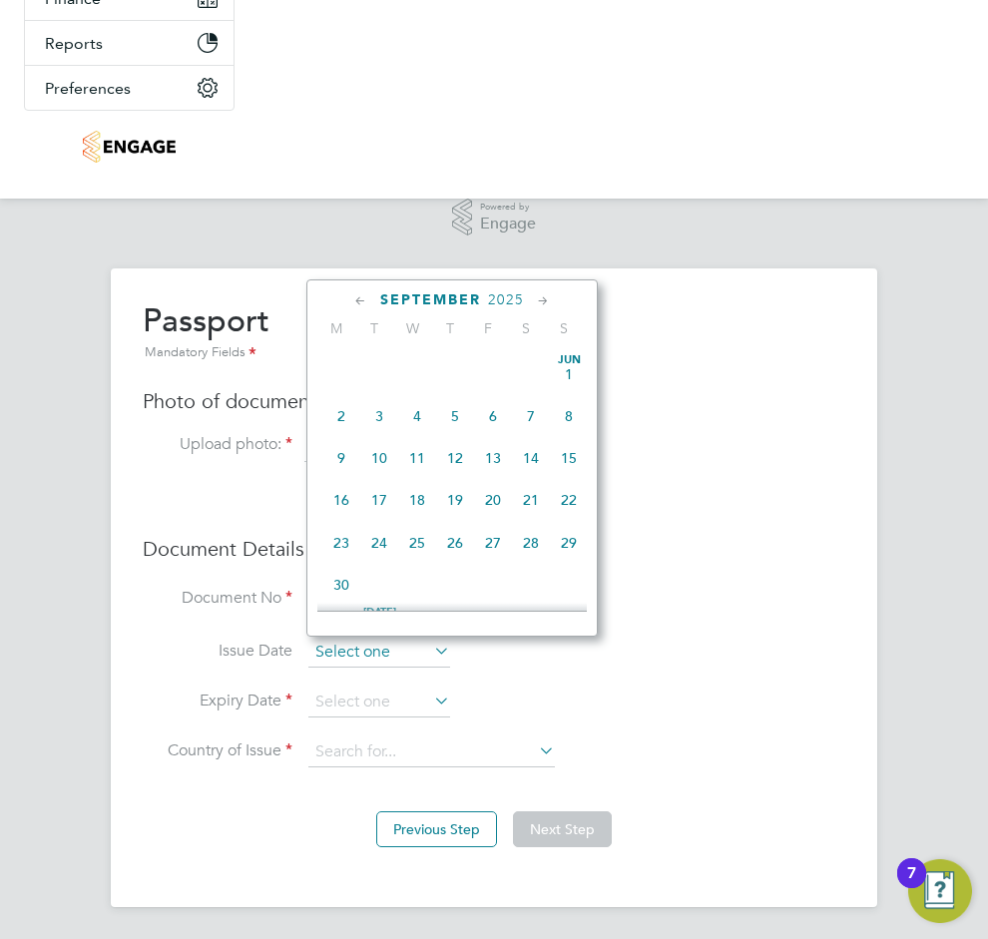
scroll to position [787, 0]
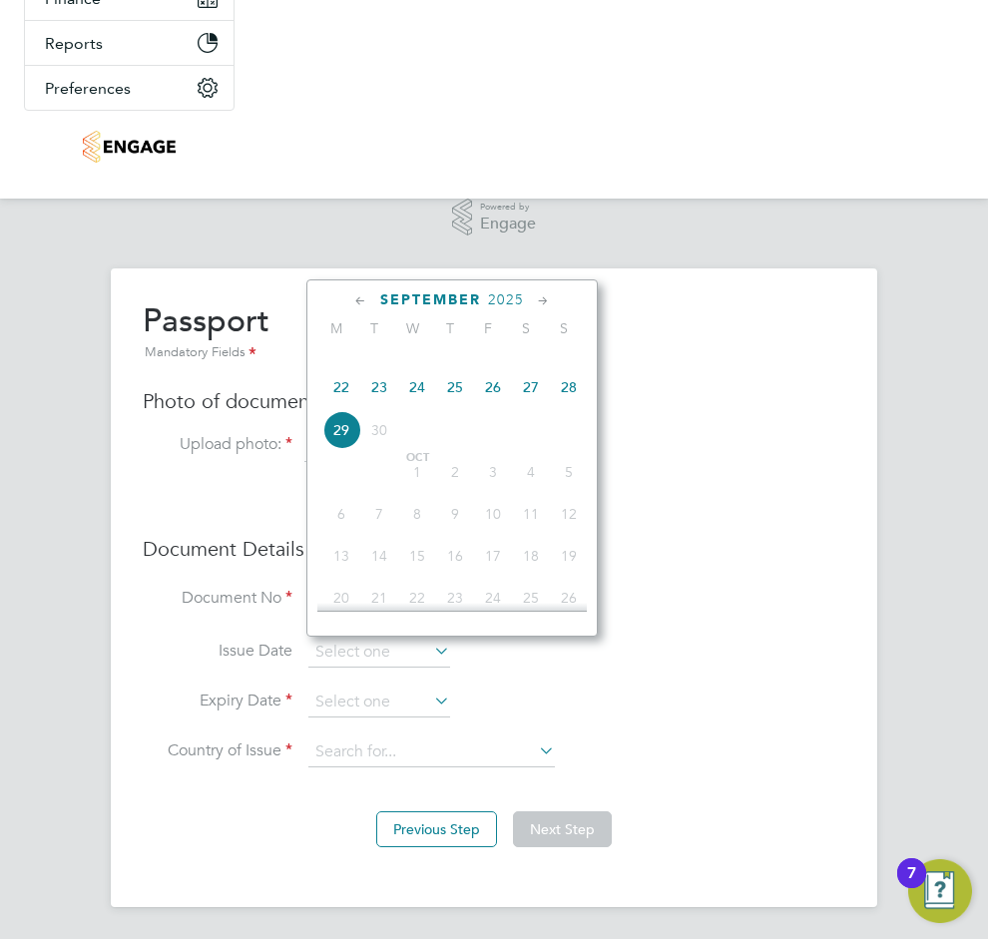
click at [505, 295] on span "2025" at bounding box center [506, 299] width 36 height 17
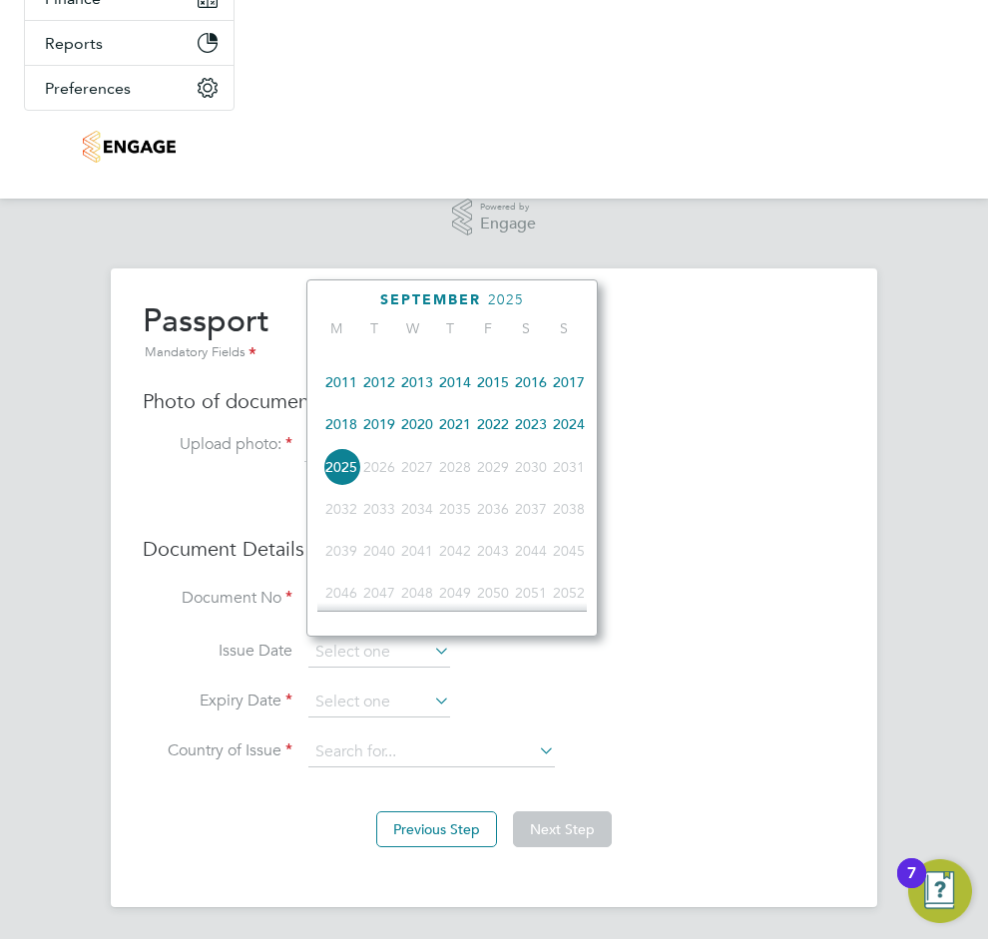
click at [450, 442] on span "2021" at bounding box center [455, 424] width 38 height 38
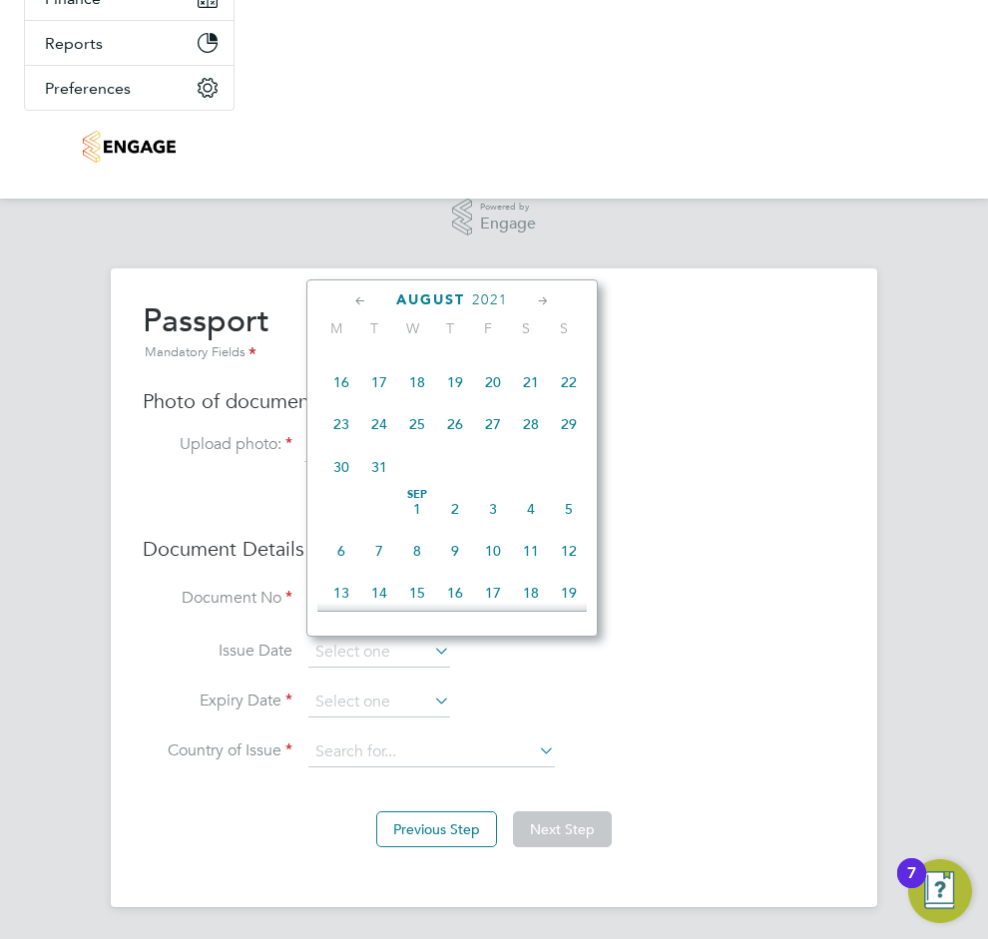
scroll to position [414, 0]
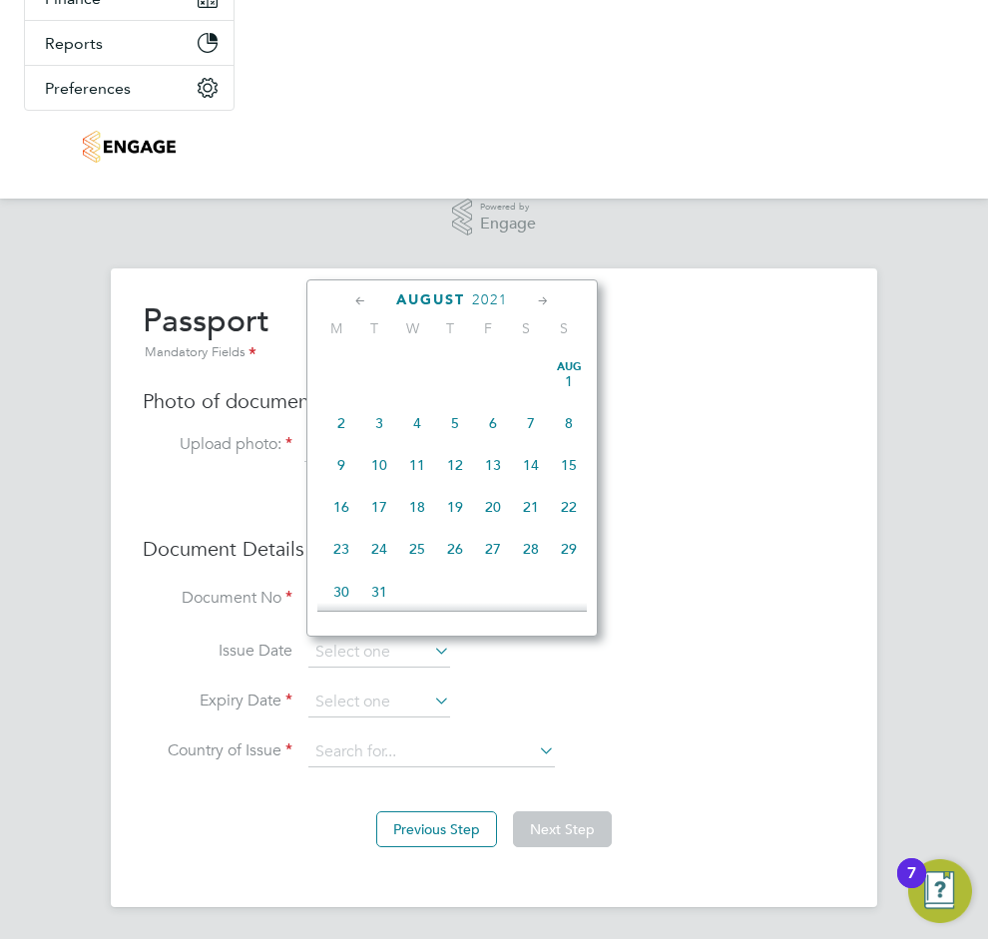
click at [380, 434] on span "3" at bounding box center [379, 423] width 38 height 38
type input "03 Aug 2021"
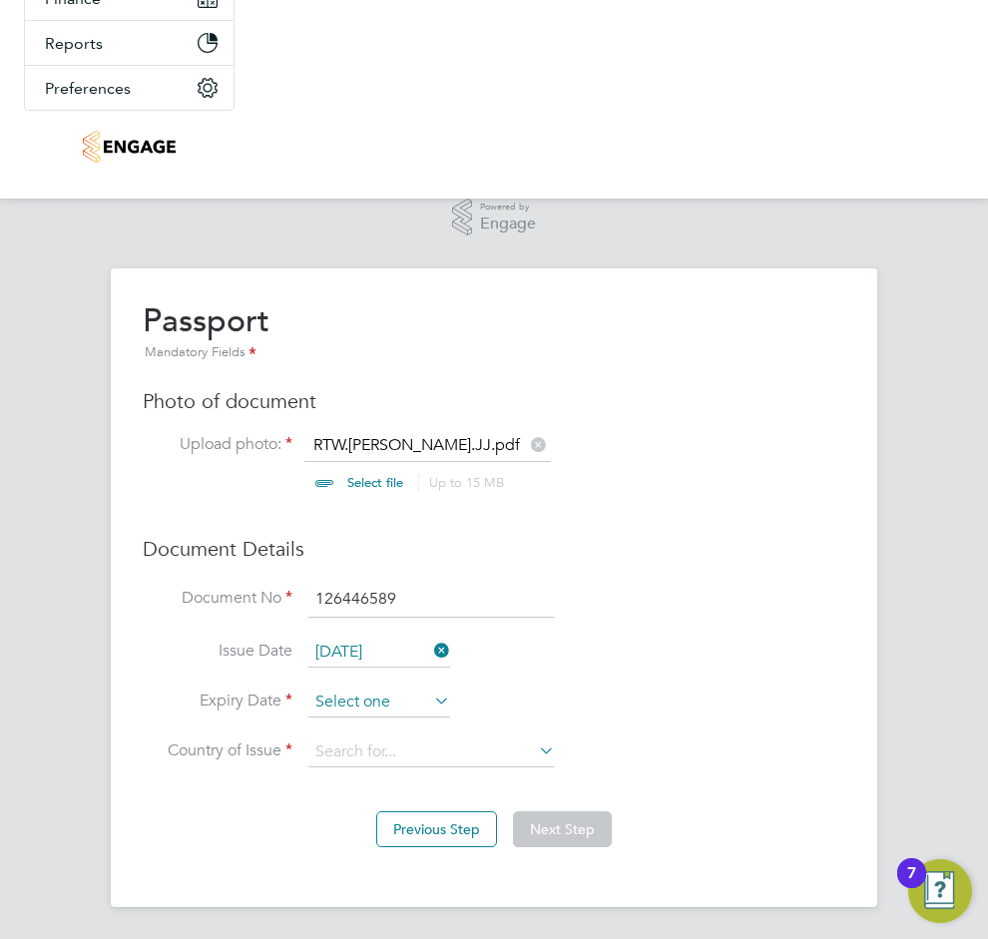
click at [372, 702] on input at bounding box center [379, 703] width 142 height 30
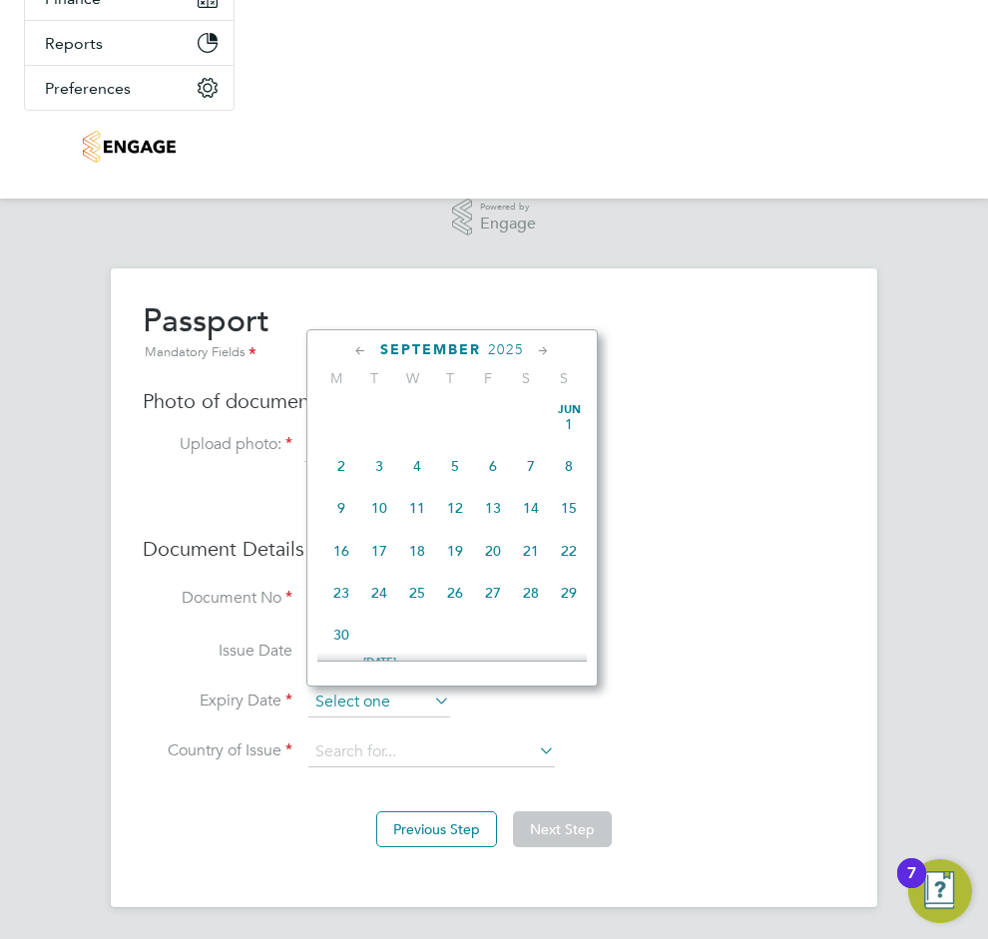
scroll to position [787, 0]
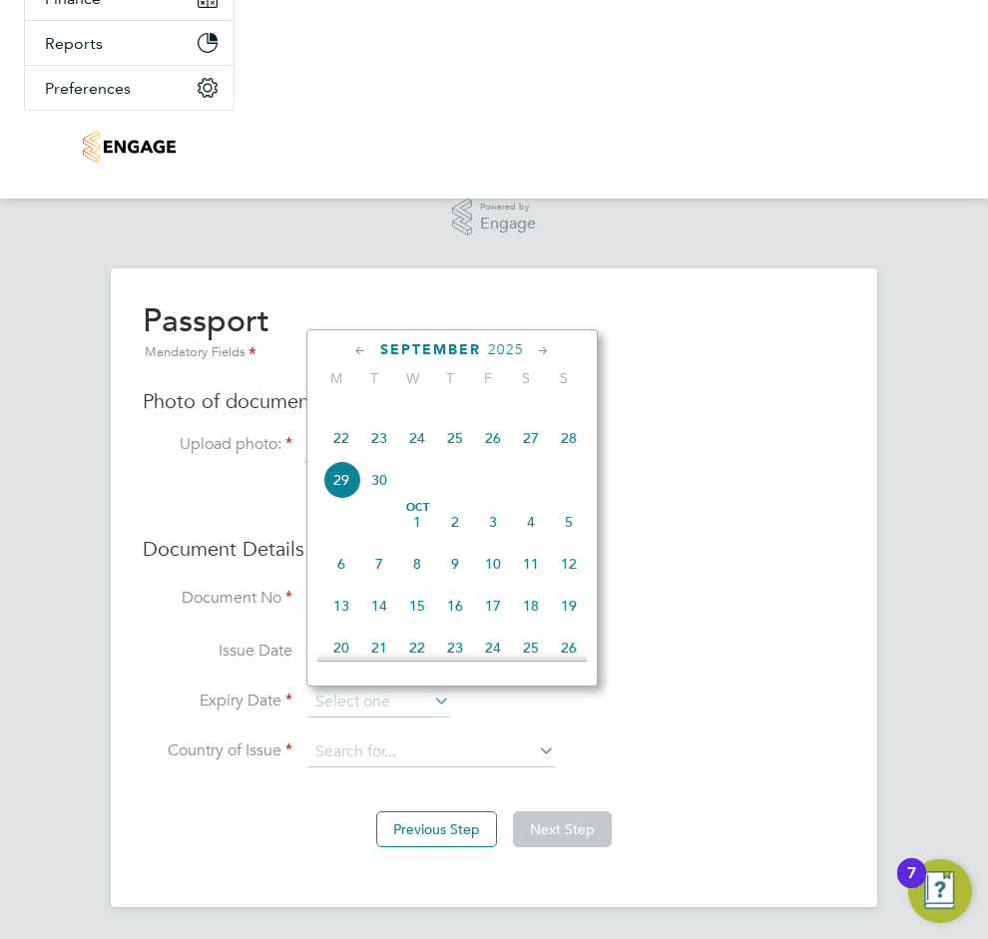
click at [502, 342] on span "2025" at bounding box center [506, 349] width 36 height 17
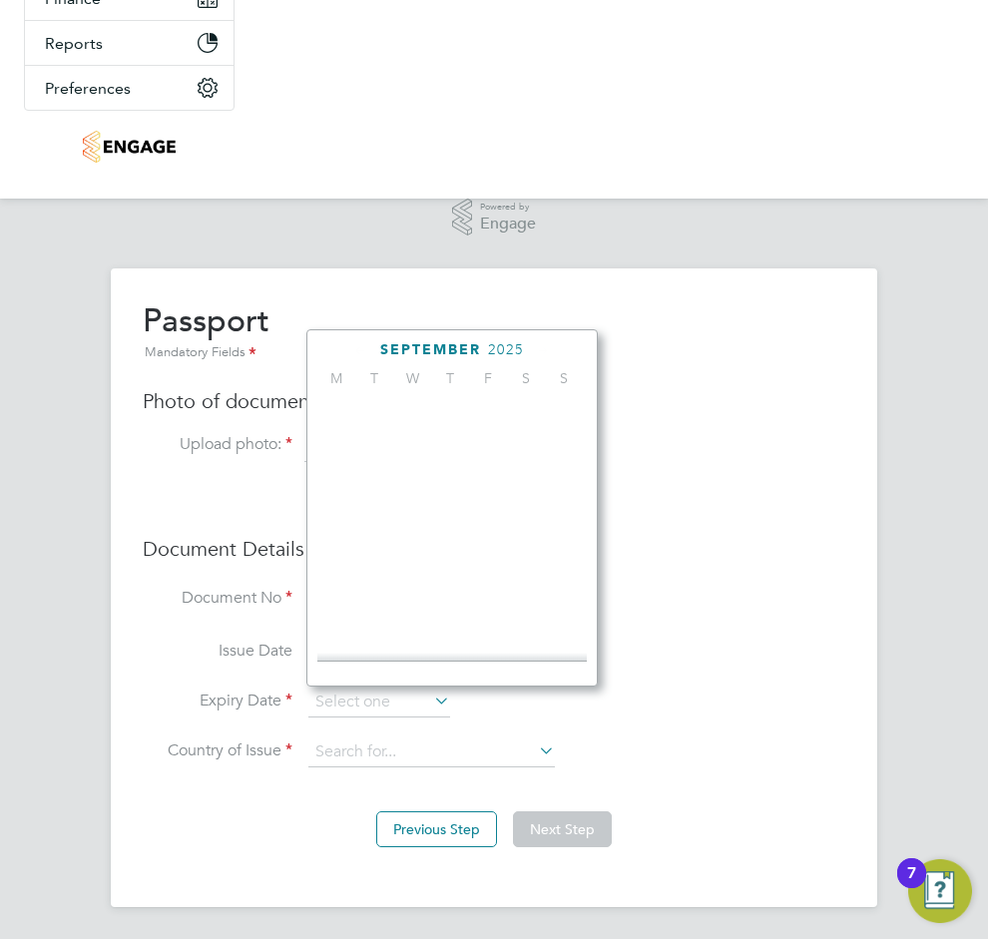
scroll to position [539, 0]
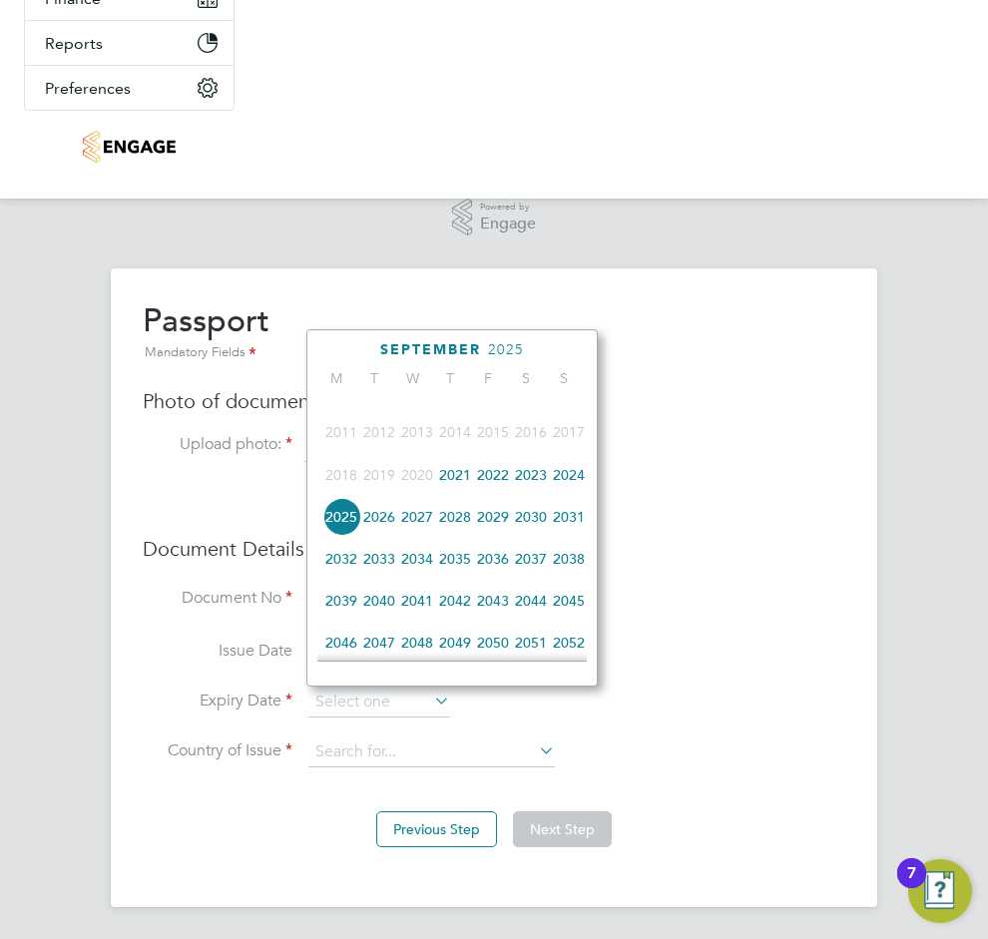
click at [569, 534] on span "2031" at bounding box center [569, 517] width 38 height 38
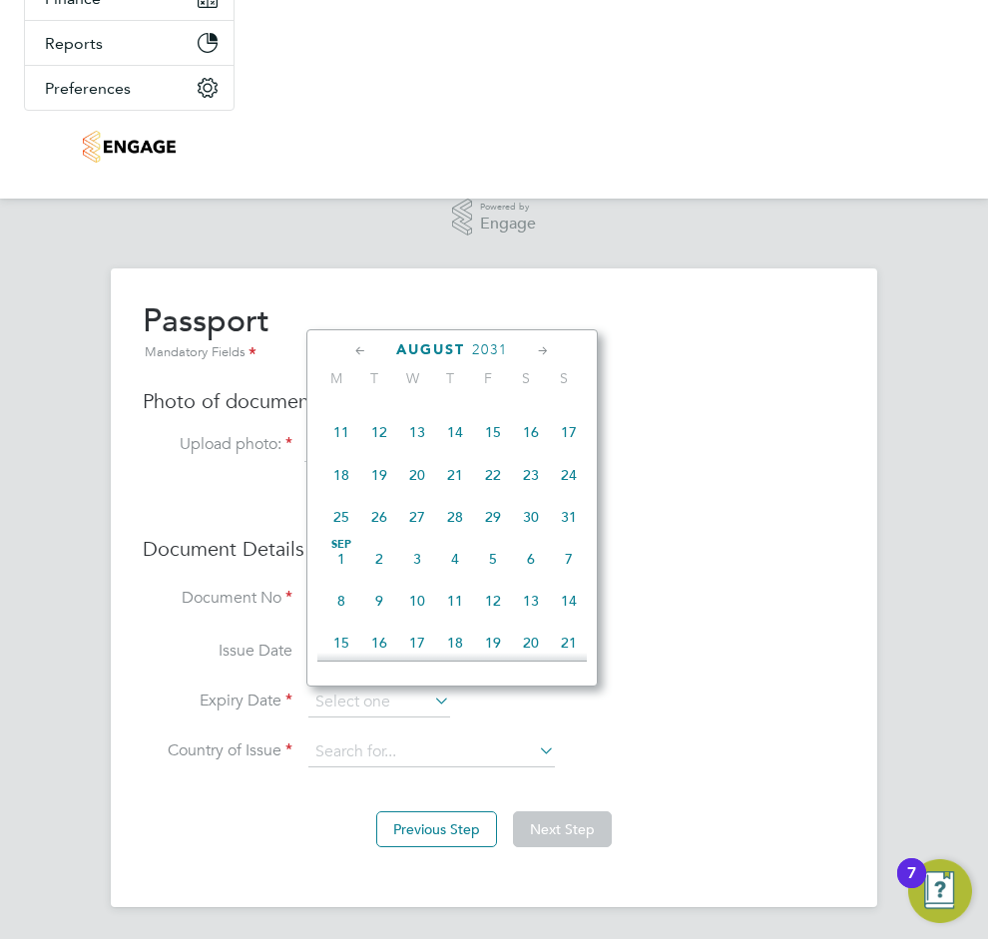
scroll to position [414, 0]
click at [560, 485] on span "3" at bounding box center [569, 473] width 38 height 38
type input "03 Aug 2031"
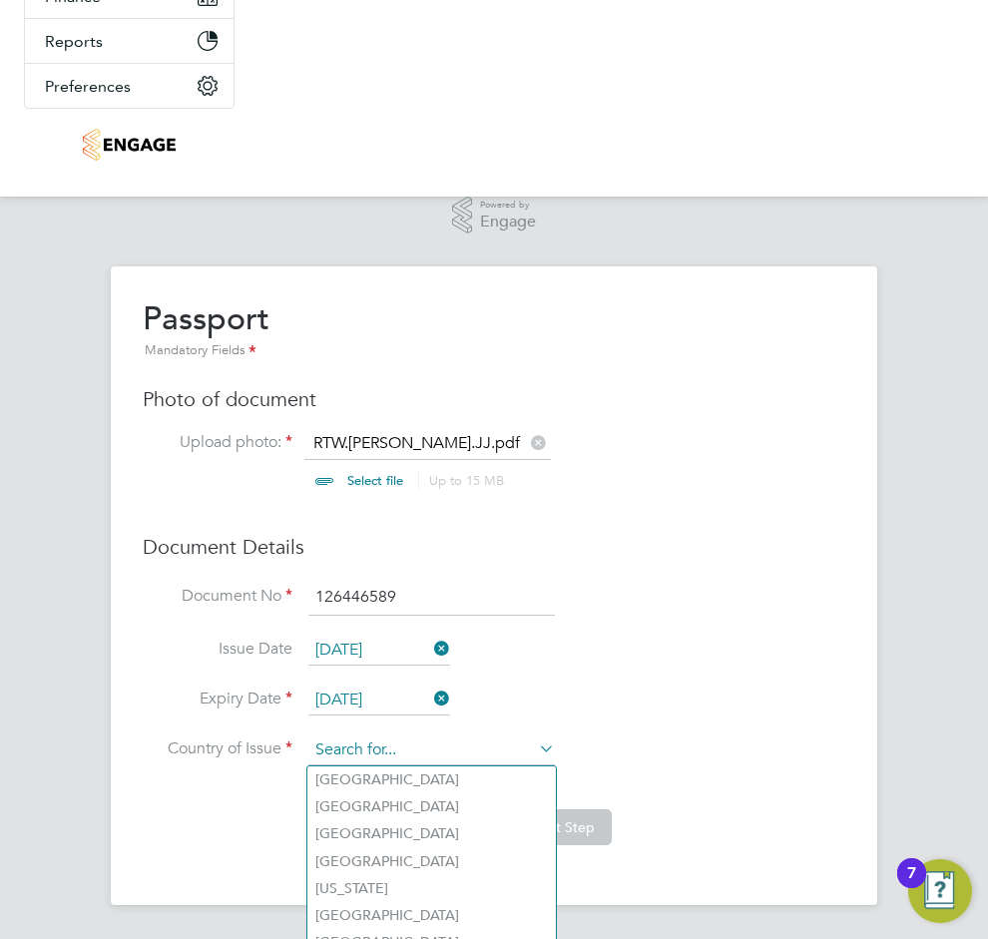
click at [345, 745] on input at bounding box center [431, 751] width 247 height 30
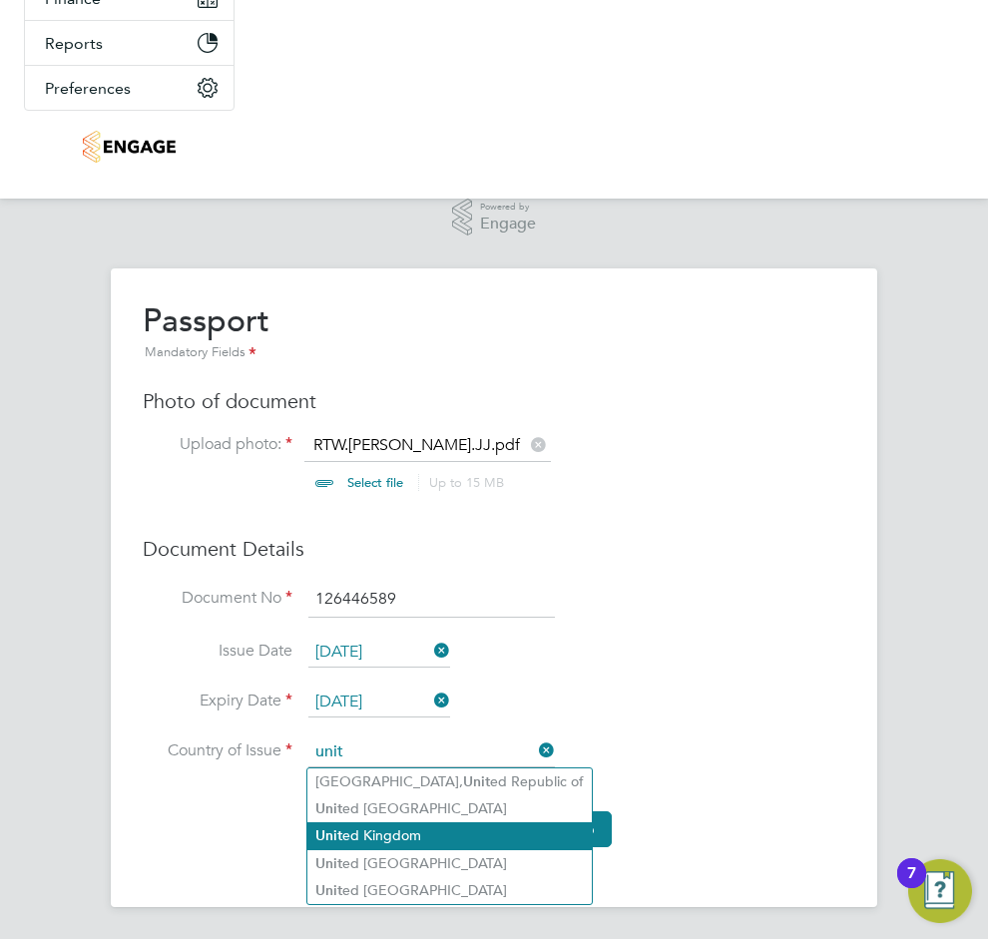
click at [362, 830] on li "Unit ed Kingdom" at bounding box center [449, 835] width 284 height 27
type input "United Kingdom"
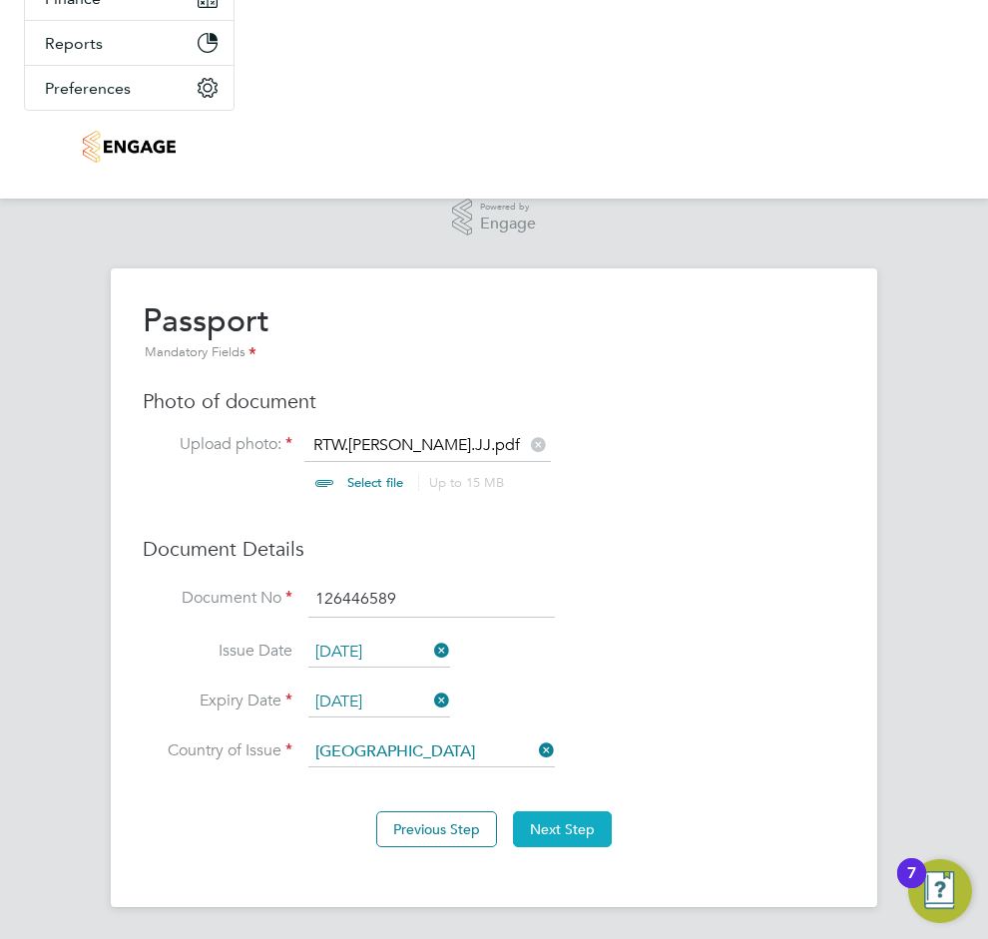
click at [576, 820] on button "Next Step" at bounding box center [562, 830] width 99 height 36
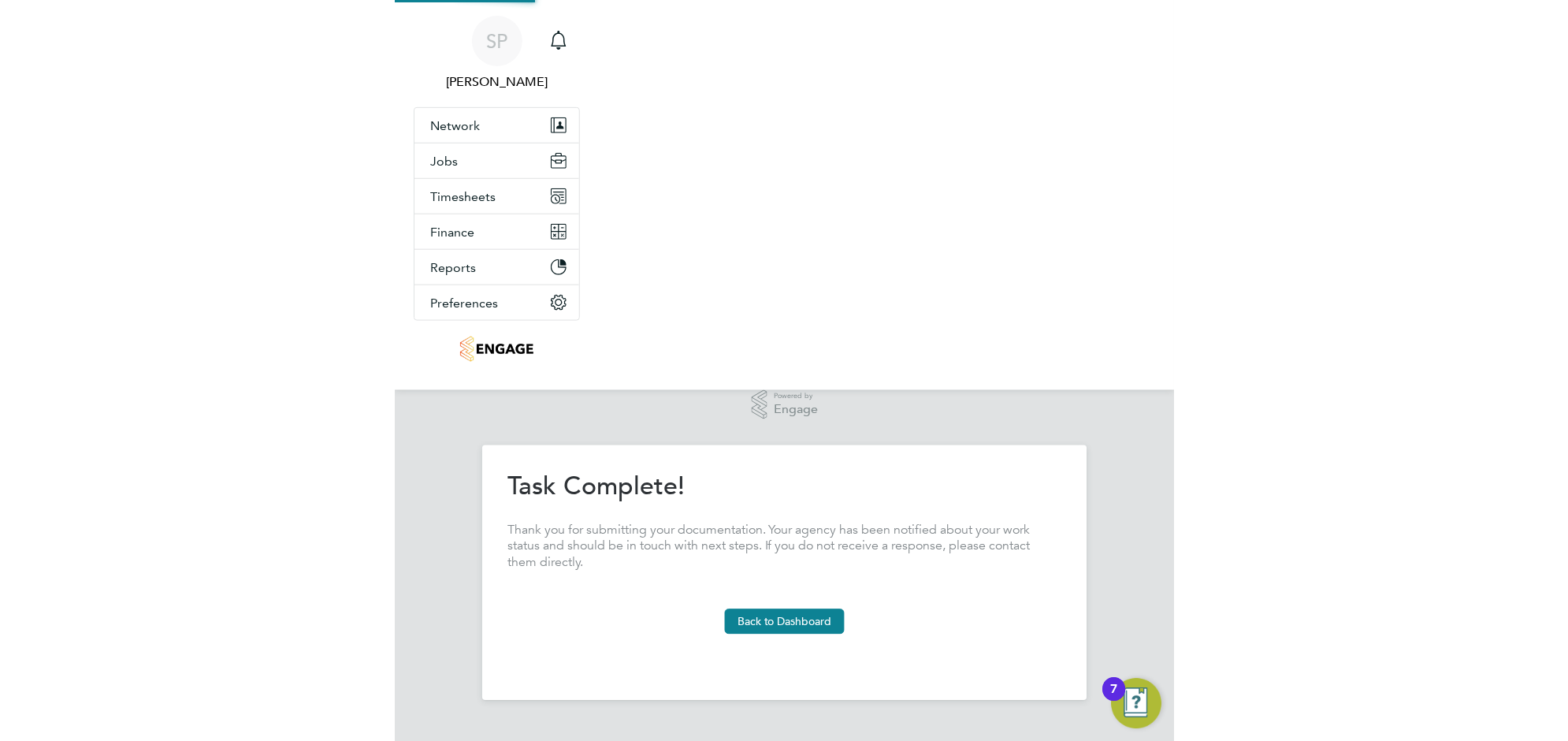
scroll to position [0, 0]
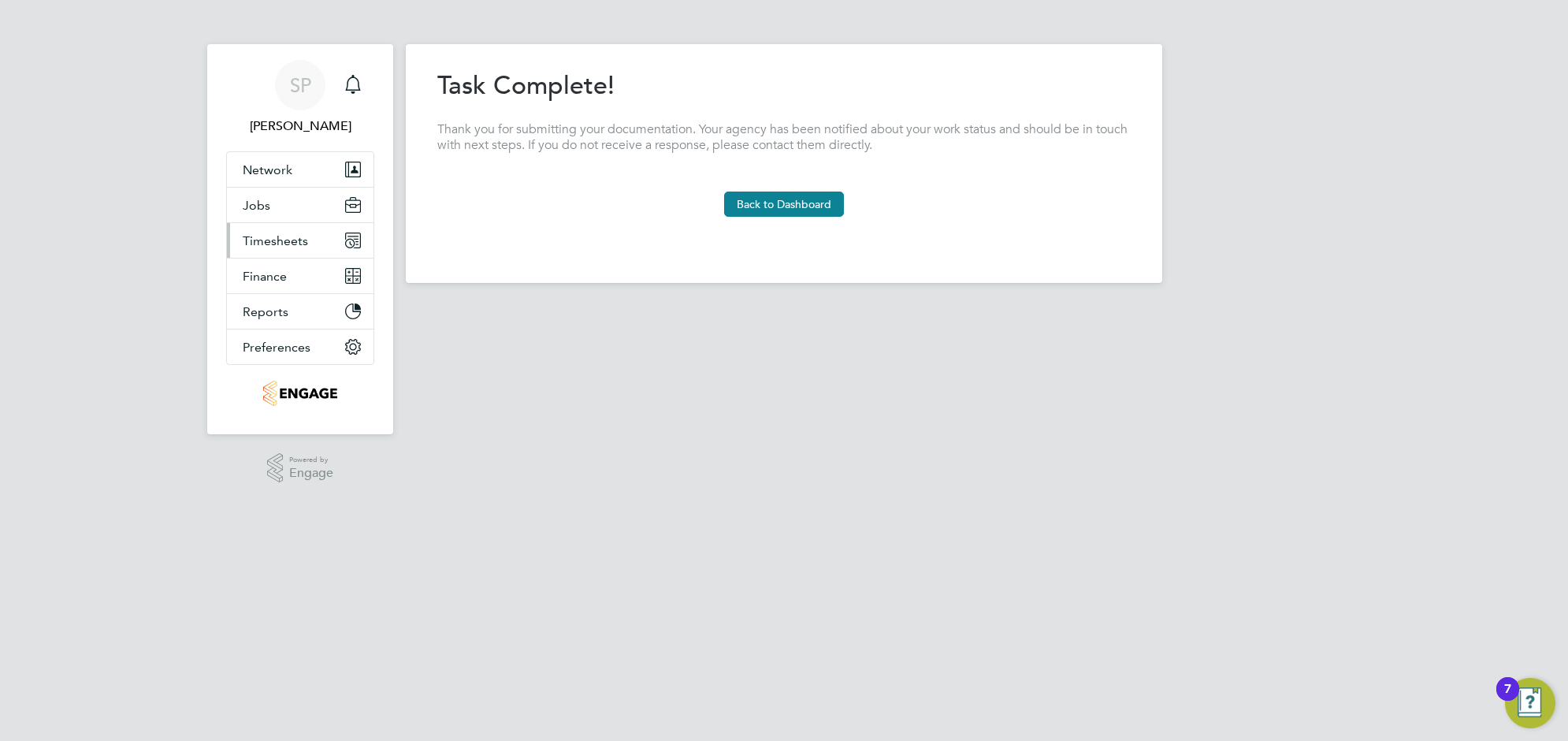
click at [299, 252] on button "Timesheets" at bounding box center [300, 240] width 147 height 35
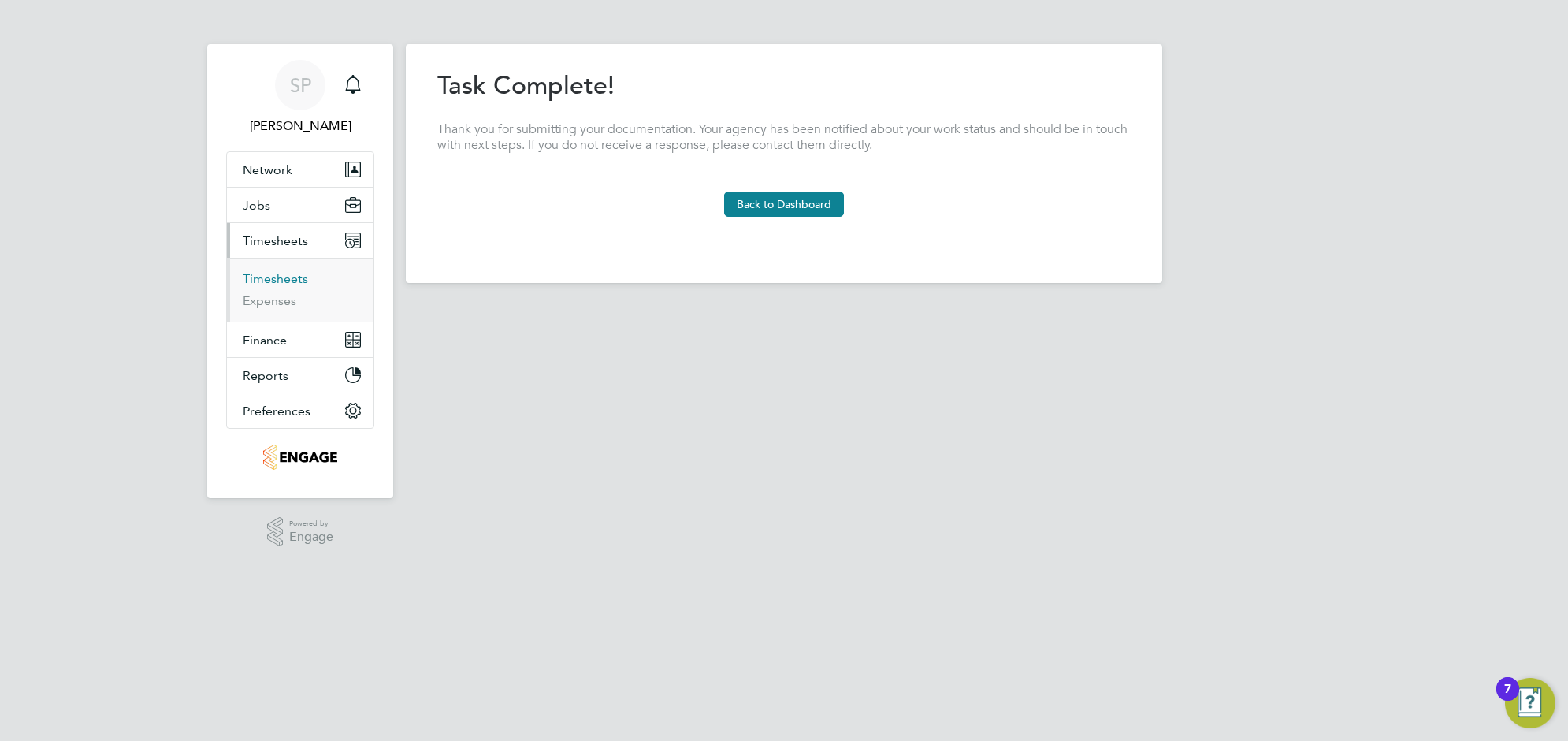
click at [282, 273] on link "Timesheets" at bounding box center [275, 278] width 66 height 15
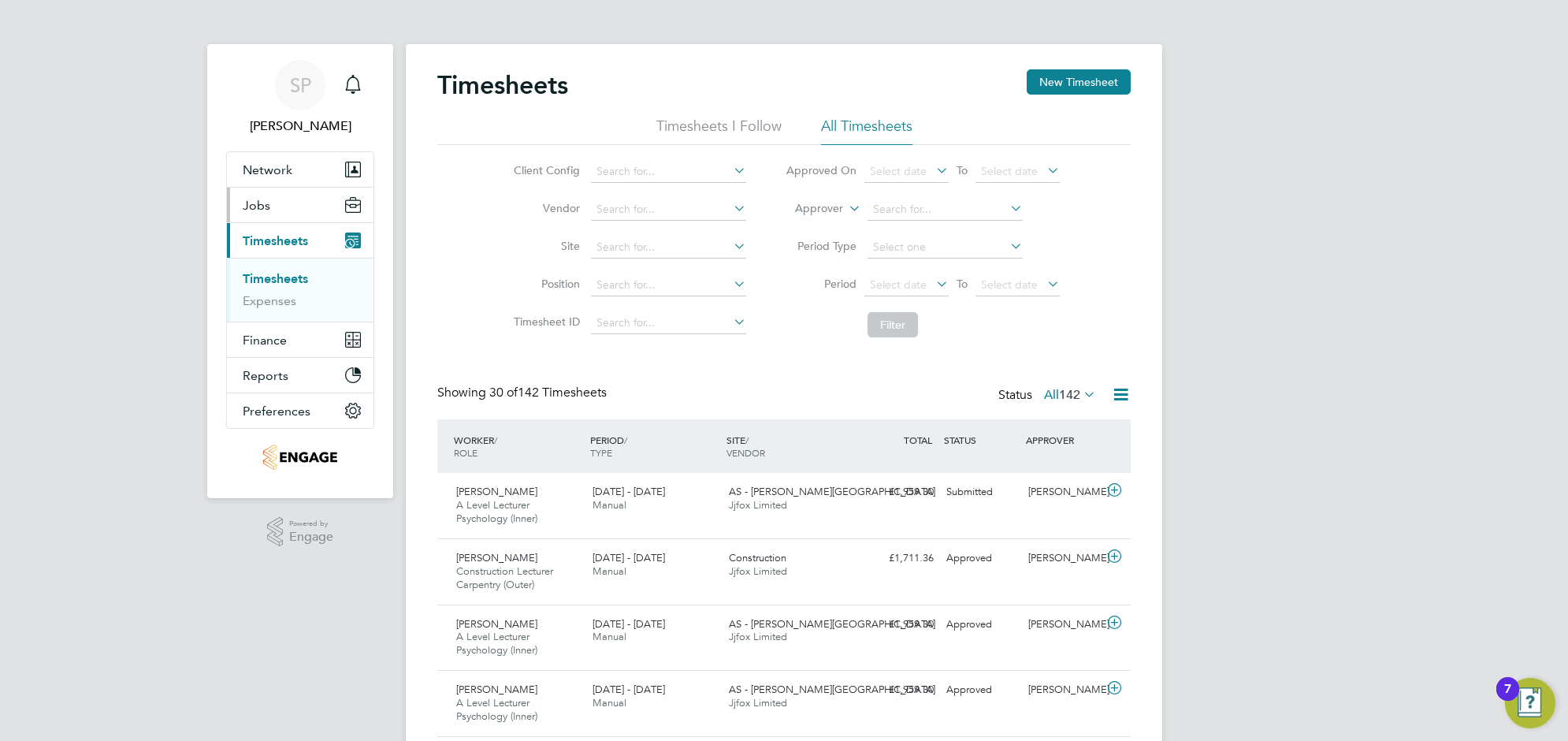
click at [276, 209] on button "Jobs" at bounding box center [300, 205] width 147 height 35
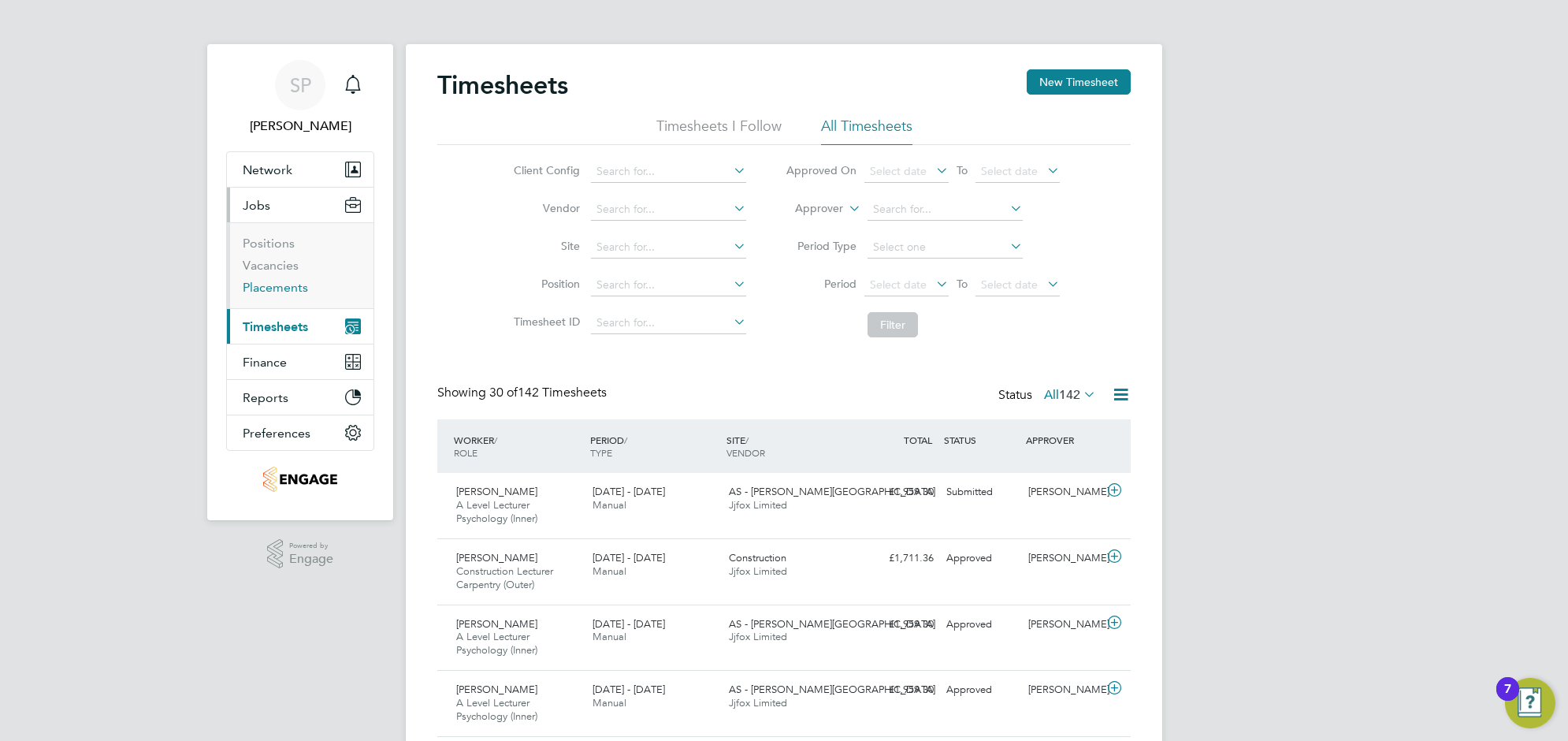
click at [266, 282] on link "Placements" at bounding box center [275, 287] width 66 height 15
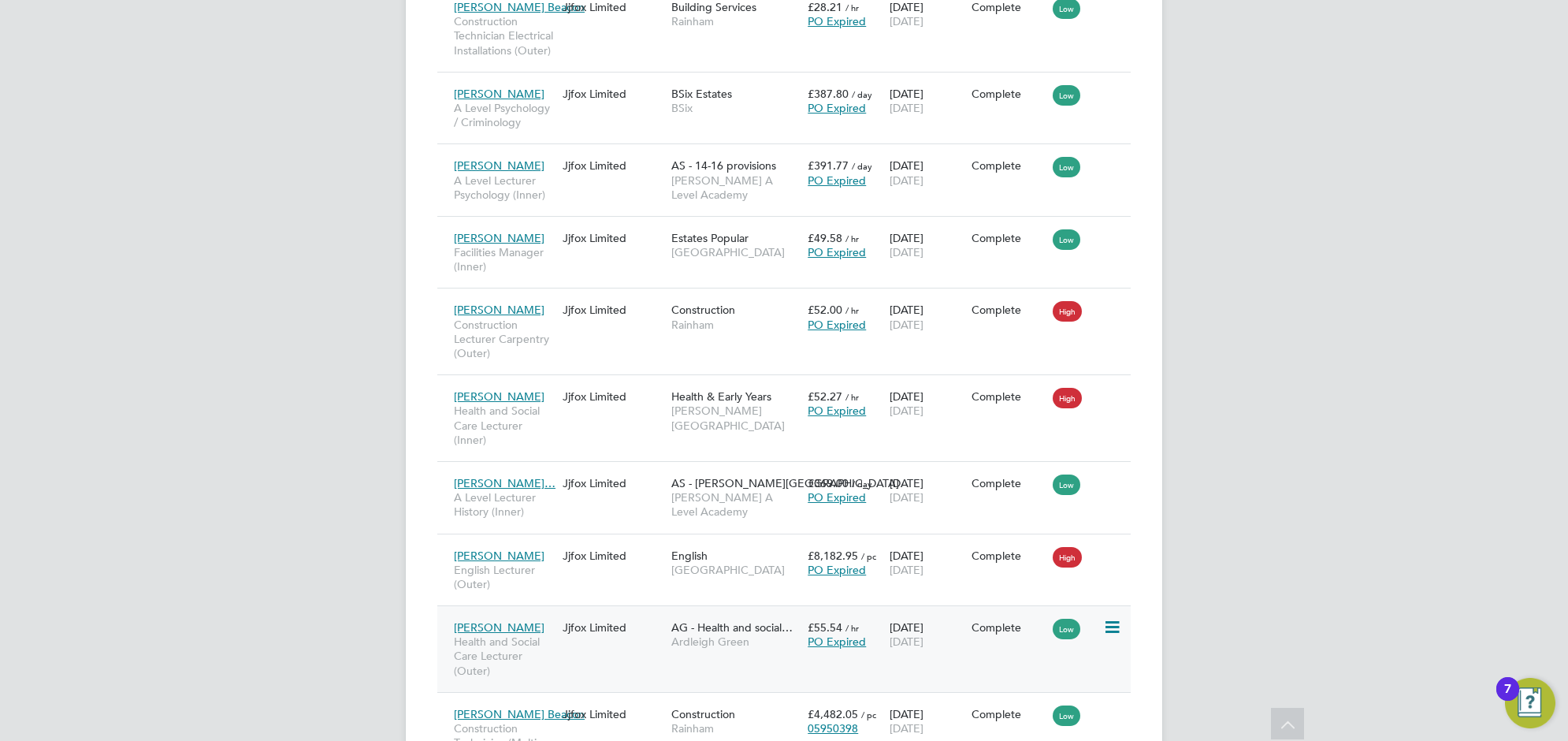
scroll to position [265, 0]
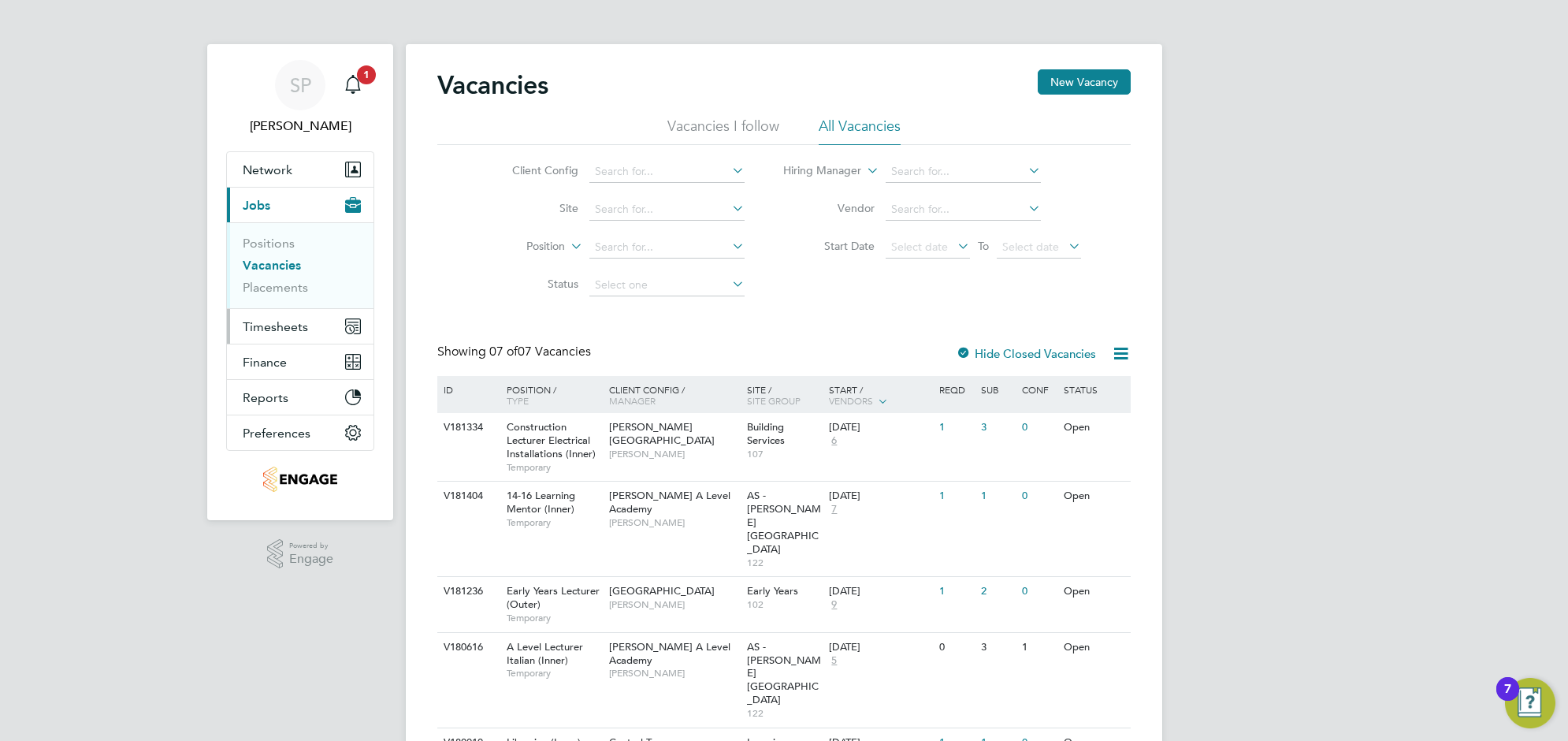
click at [302, 327] on span "Timesheets" at bounding box center [275, 326] width 66 height 15
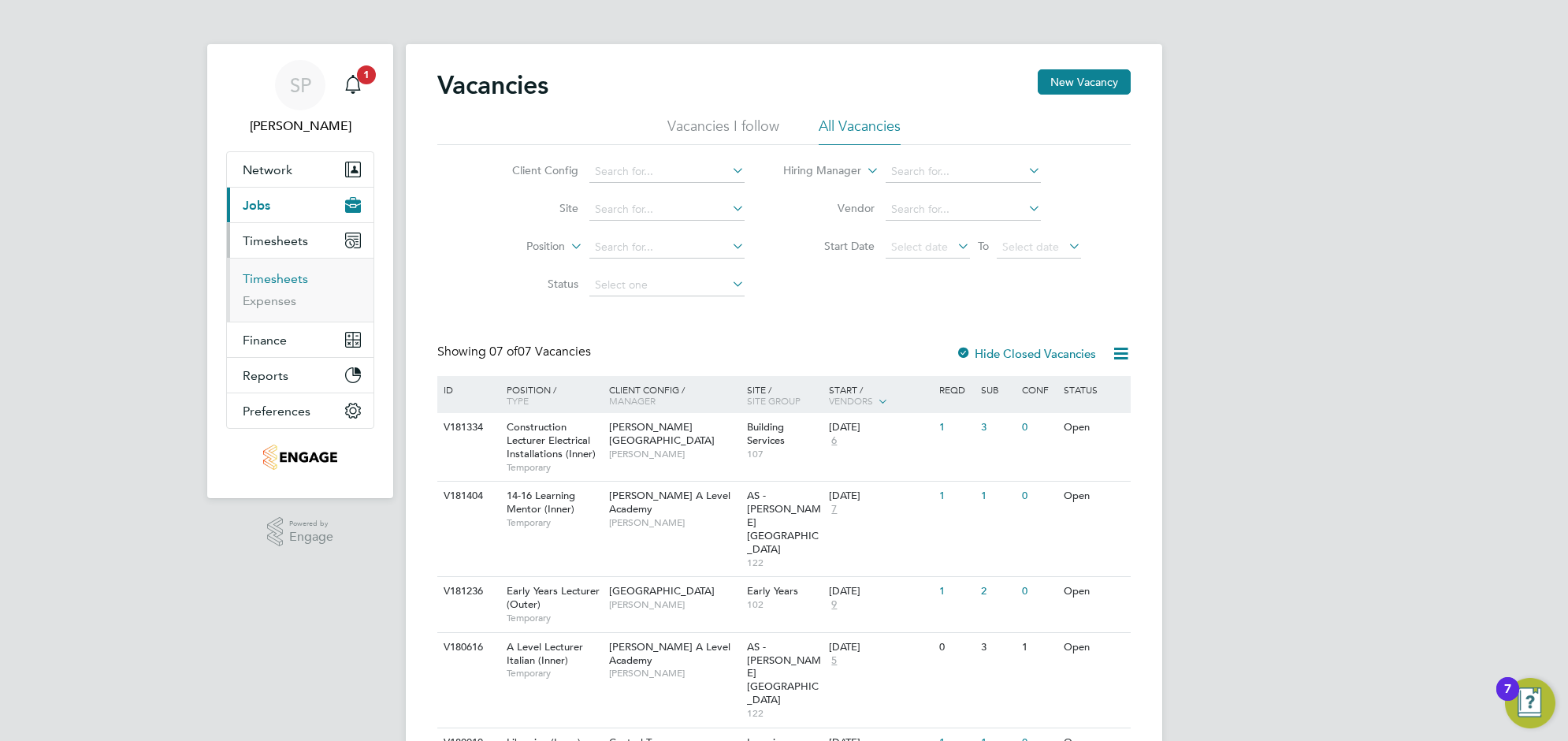
click at [282, 277] on link "Timesheets" at bounding box center [275, 278] width 66 height 15
